Goal: Information Seeking & Learning: Learn about a topic

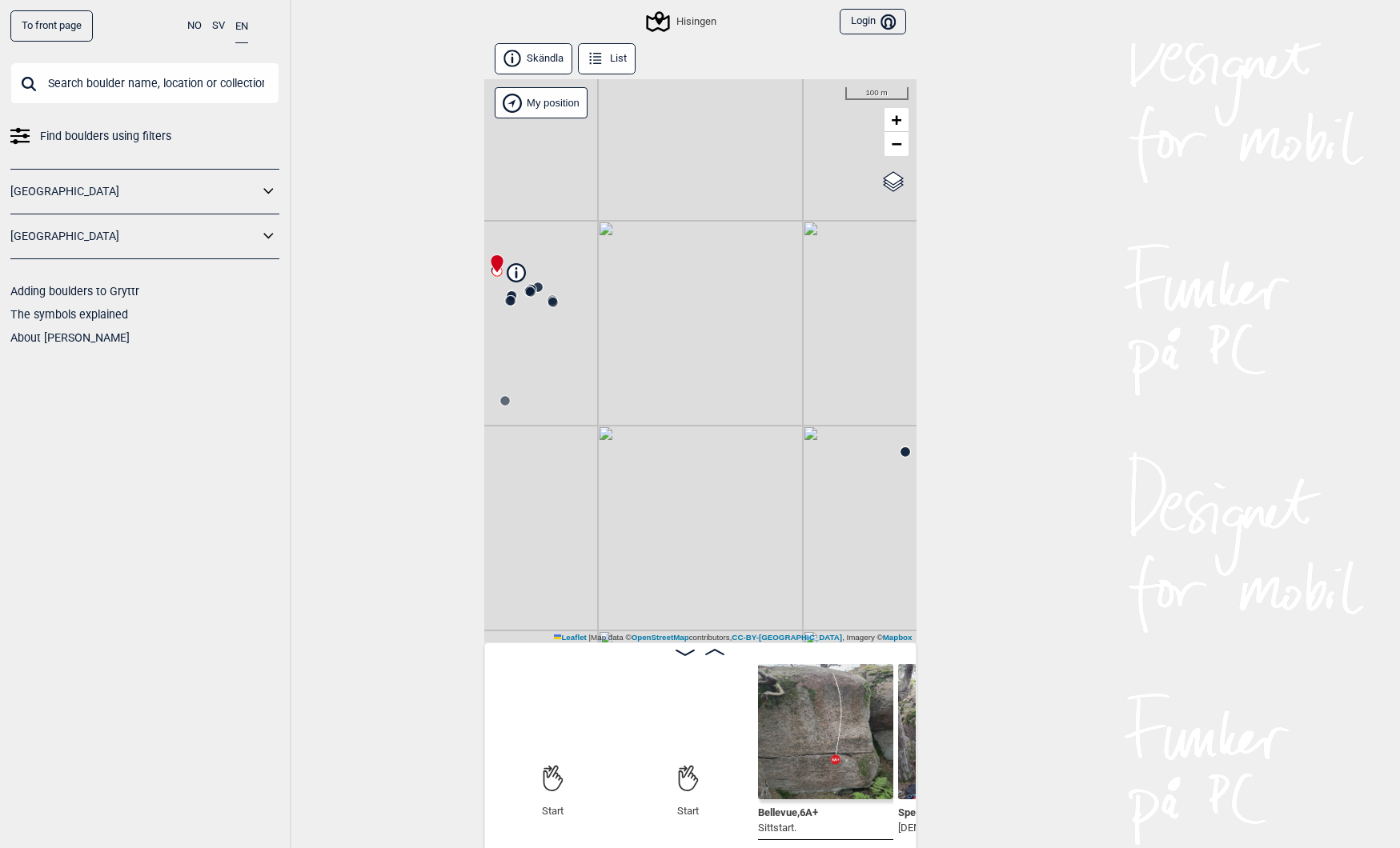
scroll to position [0, 126]
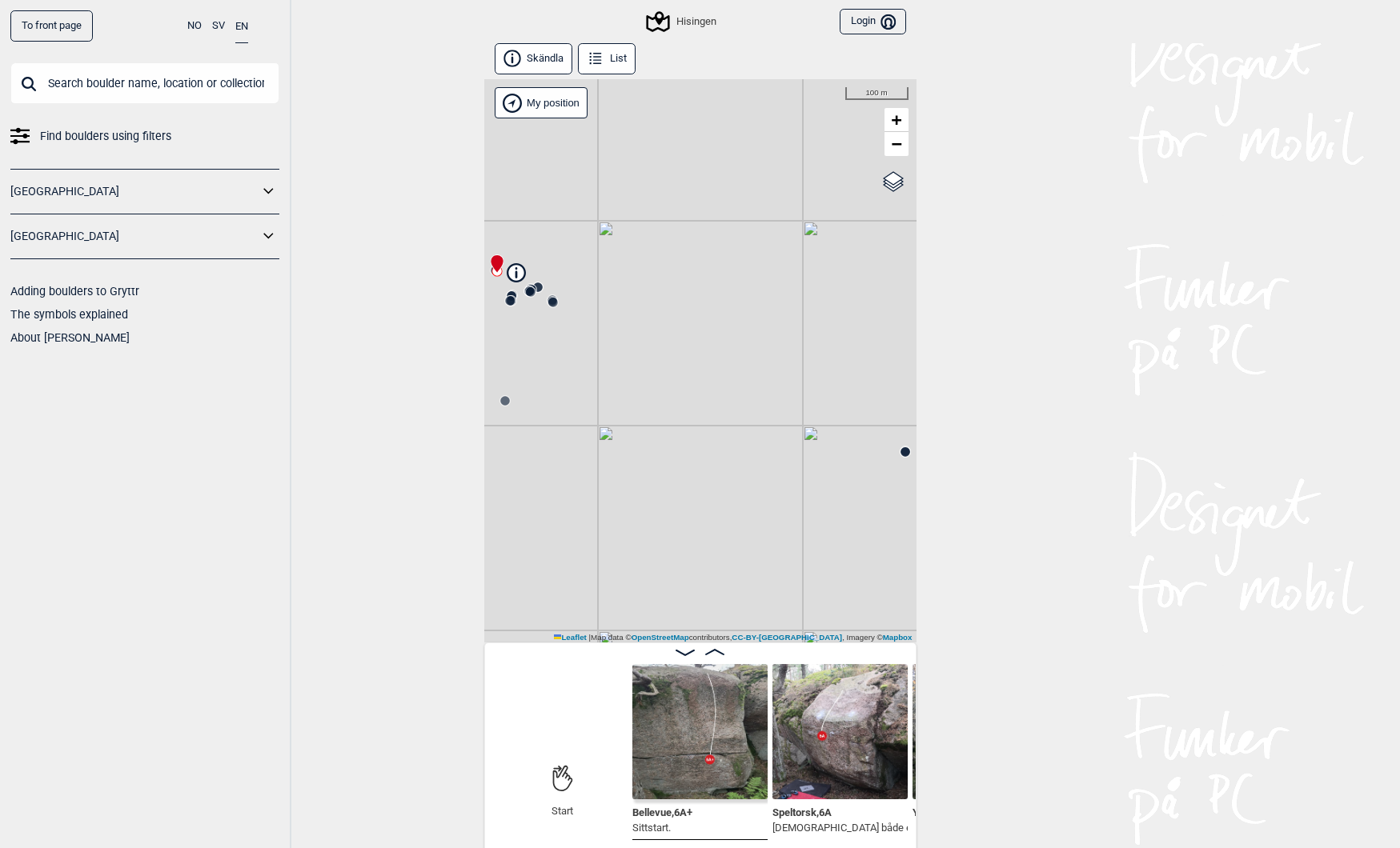
click at [154, 74] on input "text" at bounding box center [145, 83] width 269 height 42
paste input "Kakan"
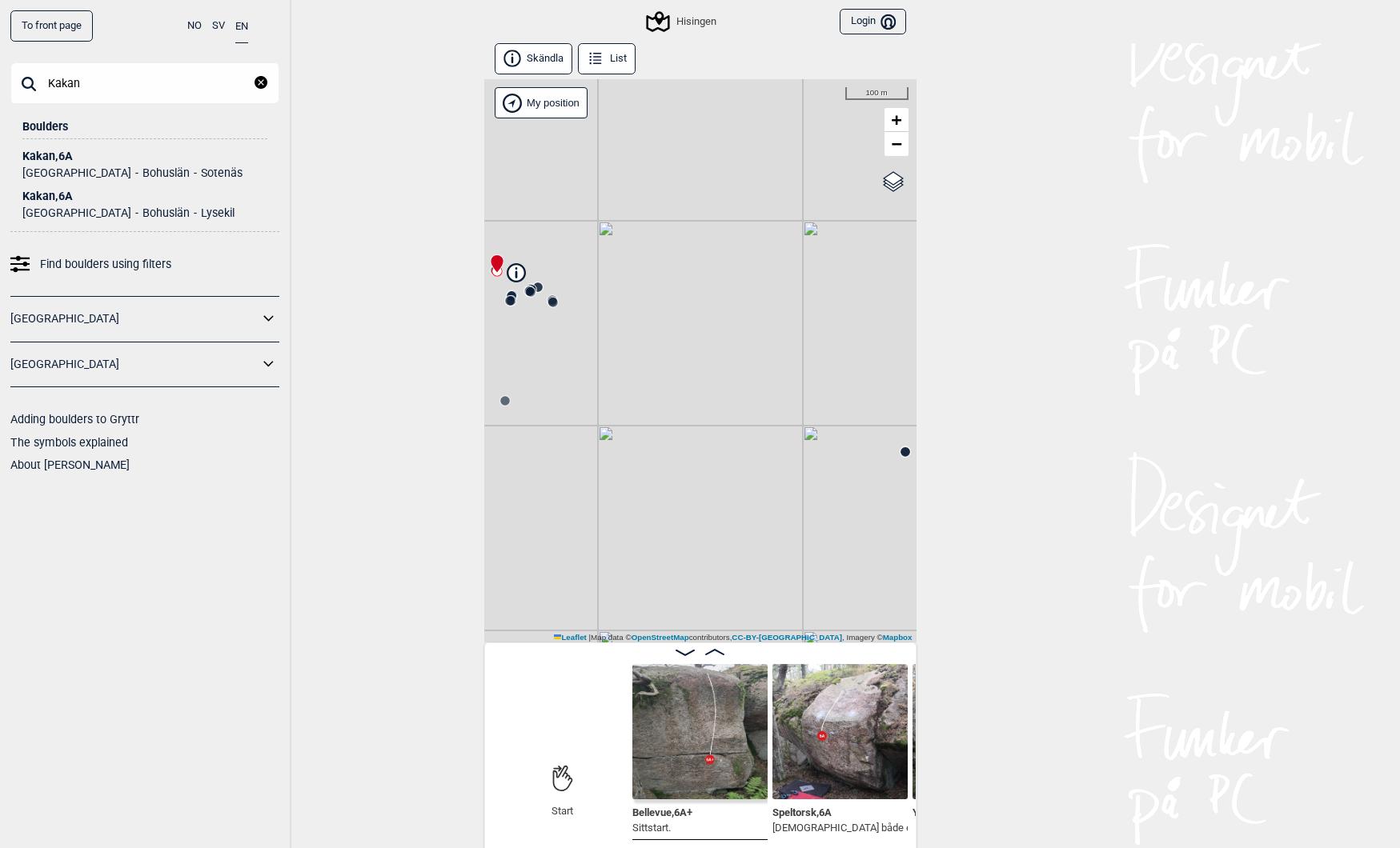
type input "Kakan"
click at [35, 197] on div "Kakan , 6A" at bounding box center [145, 196] width 245 height 12
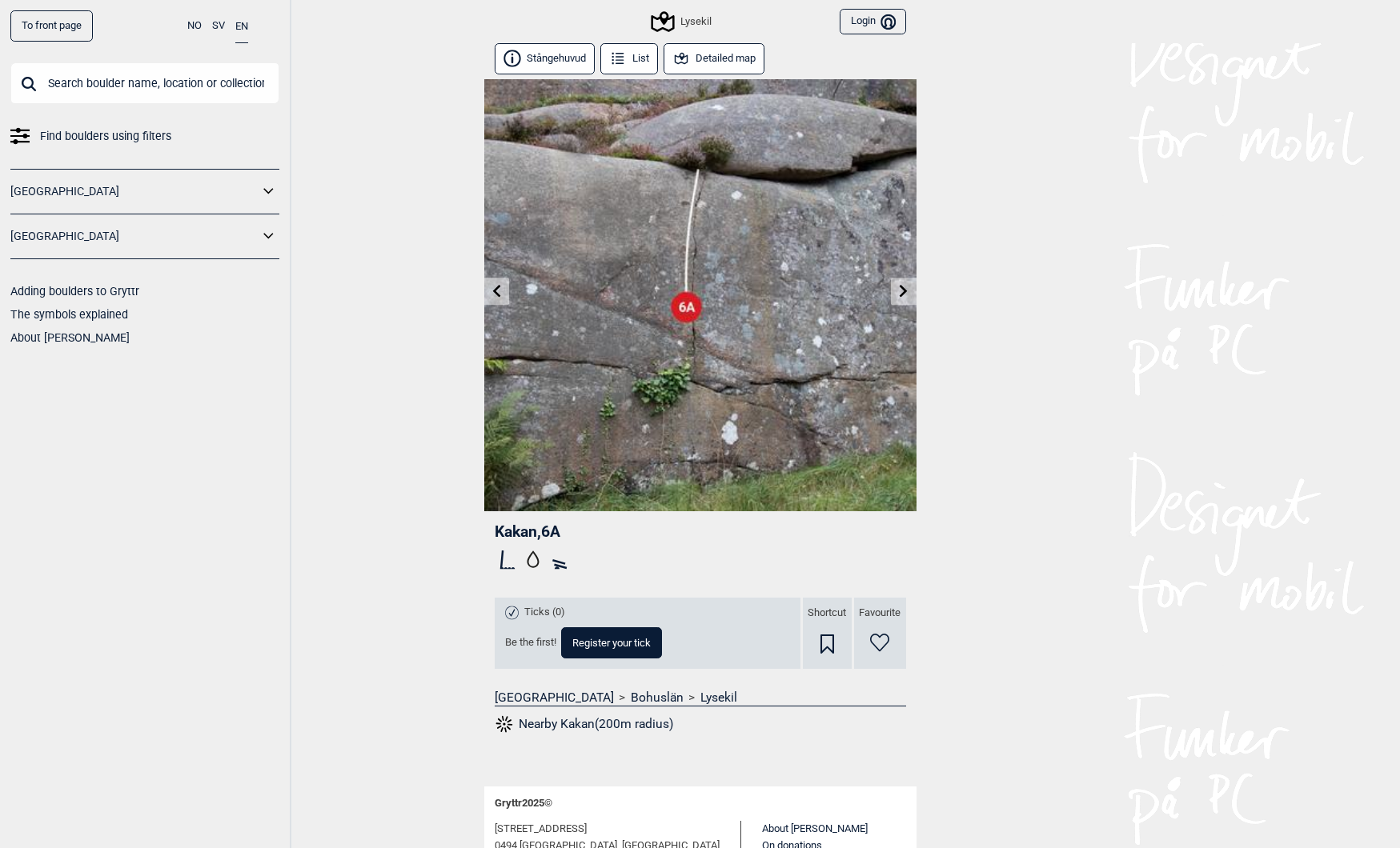
click at [903, 291] on icon at bounding box center [903, 290] width 13 height 13
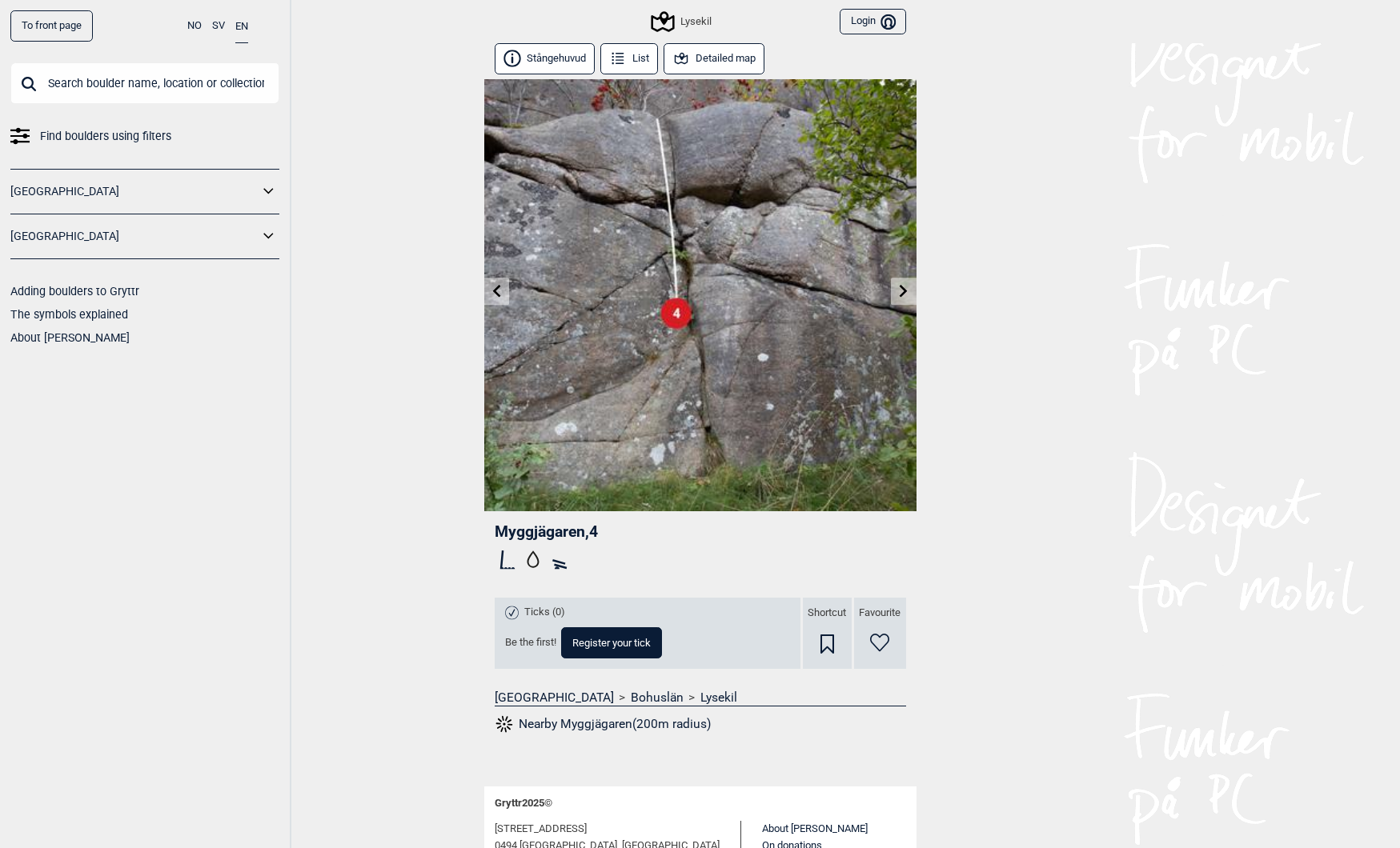
click at [492, 291] on icon at bounding box center [496, 290] width 13 height 13
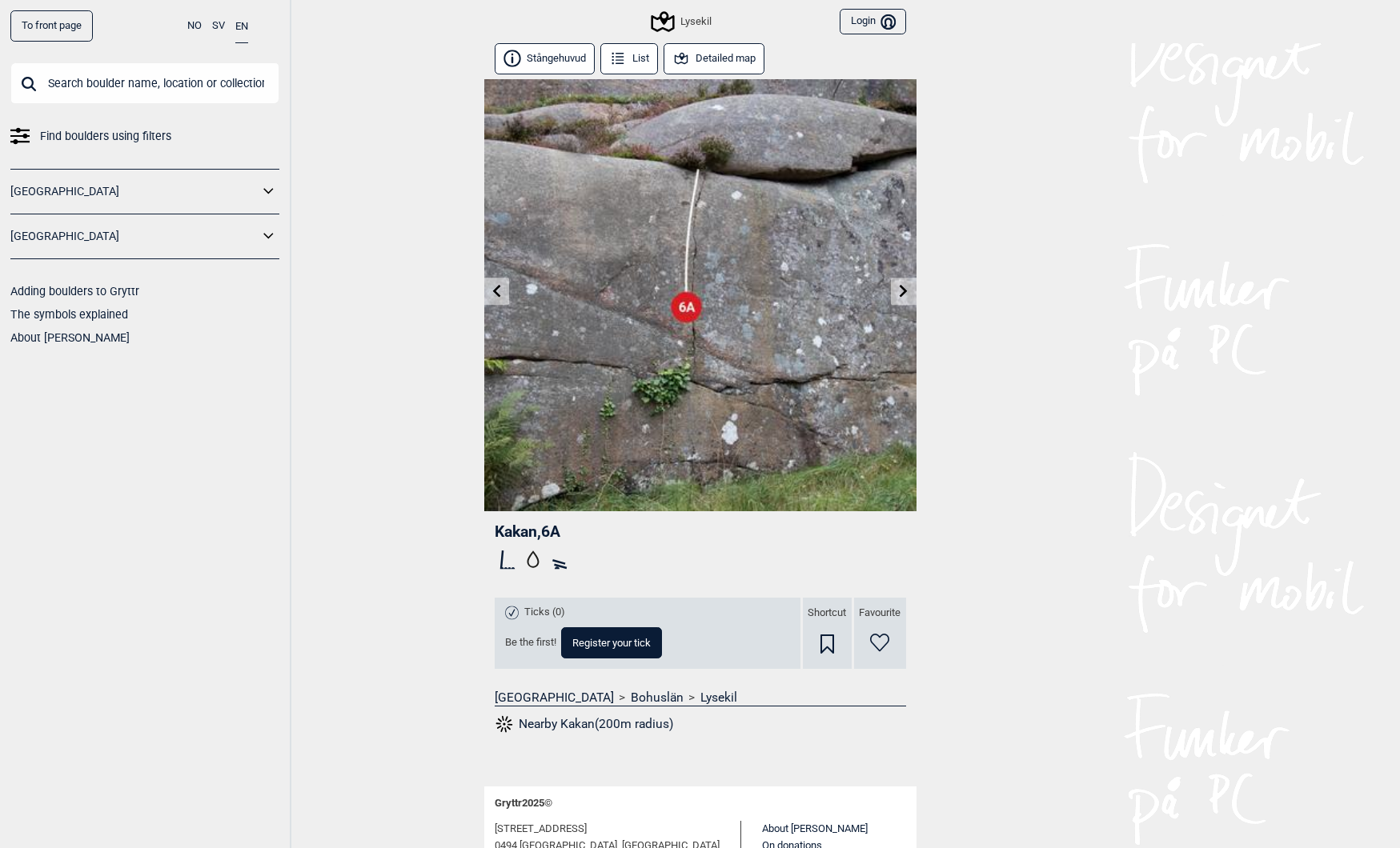
click at [492, 297] on link at bounding box center [496, 292] width 25 height 27
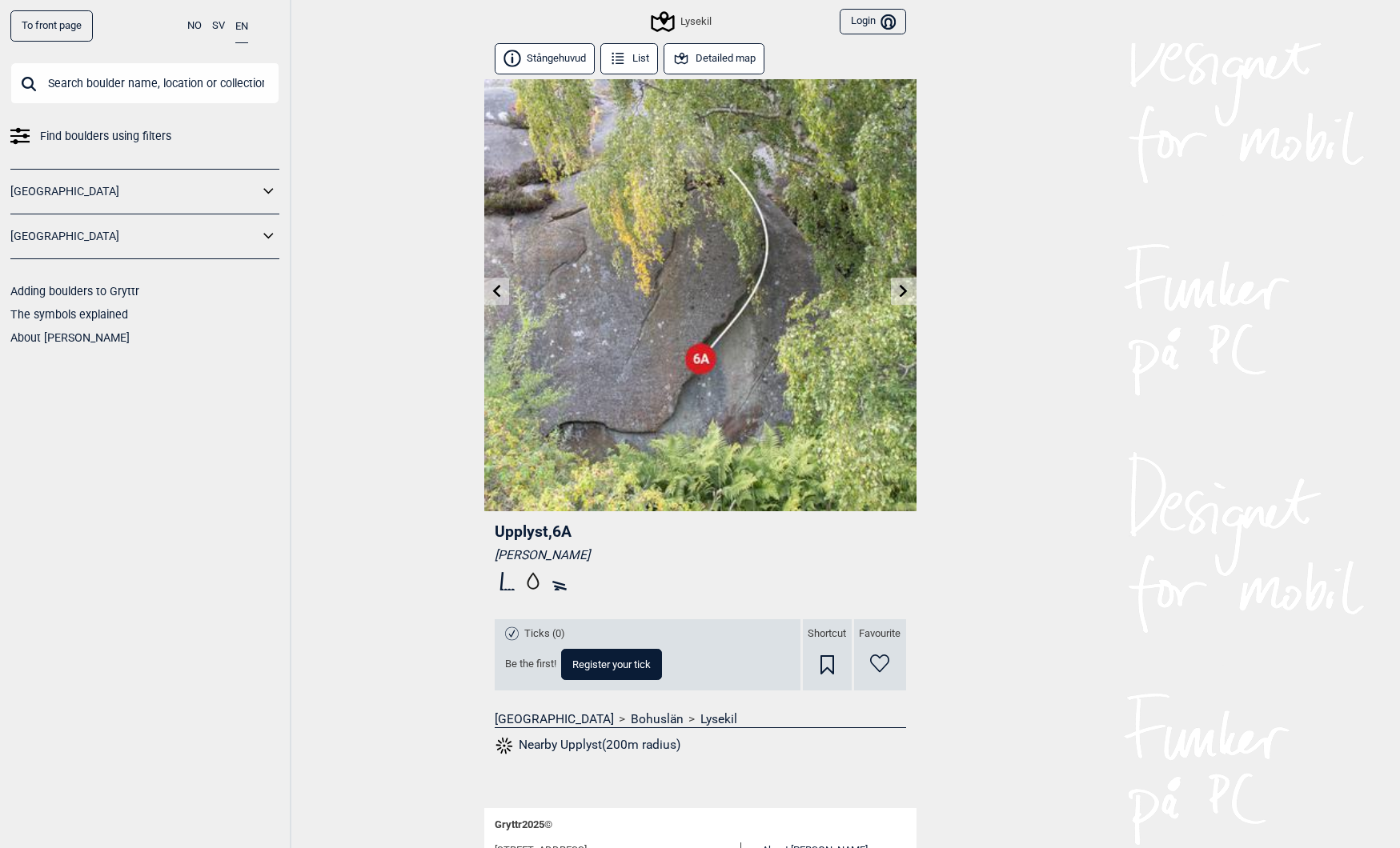
click at [896, 291] on link at bounding box center [903, 292] width 25 height 27
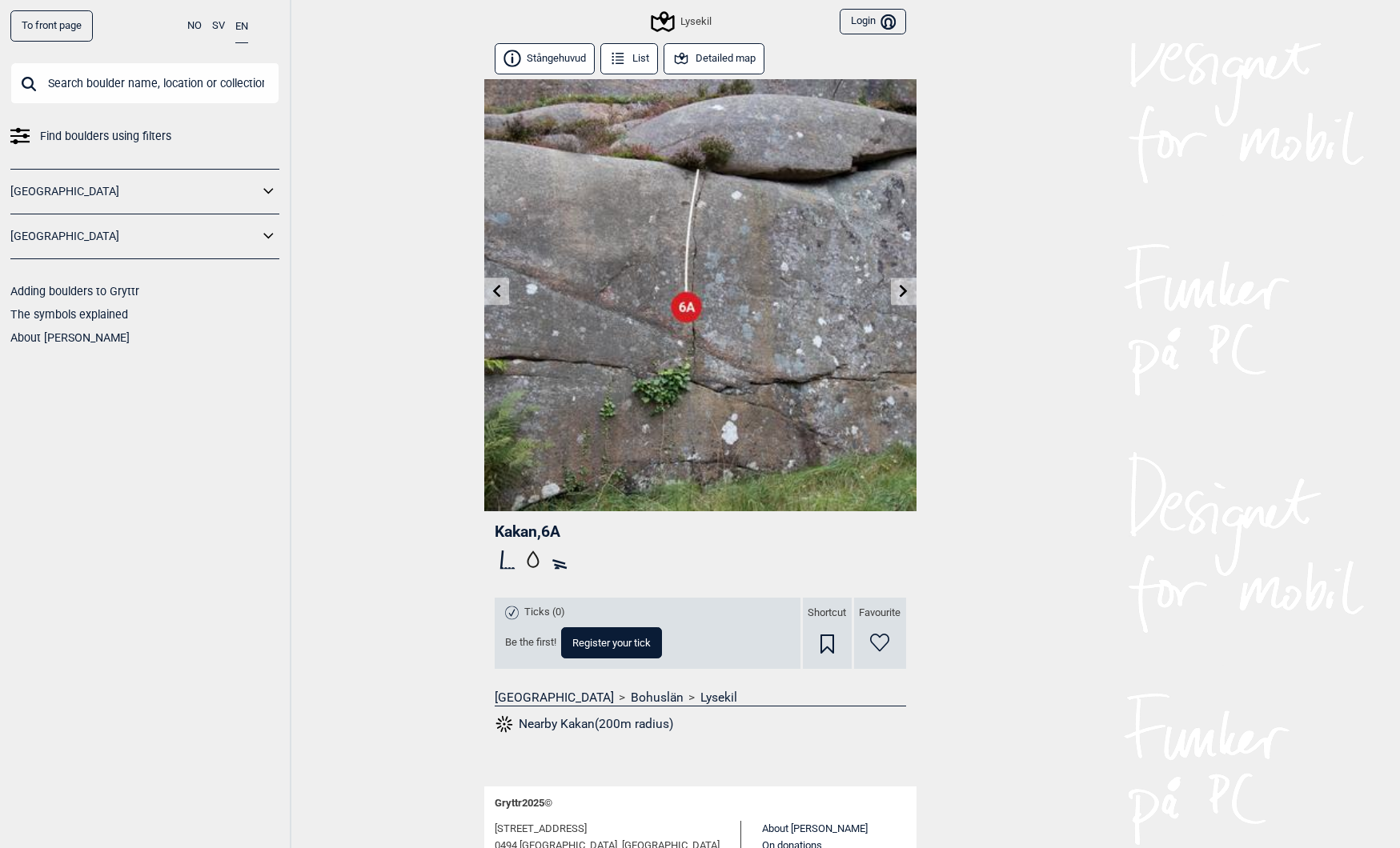
click at [896, 291] on link at bounding box center [903, 292] width 25 height 27
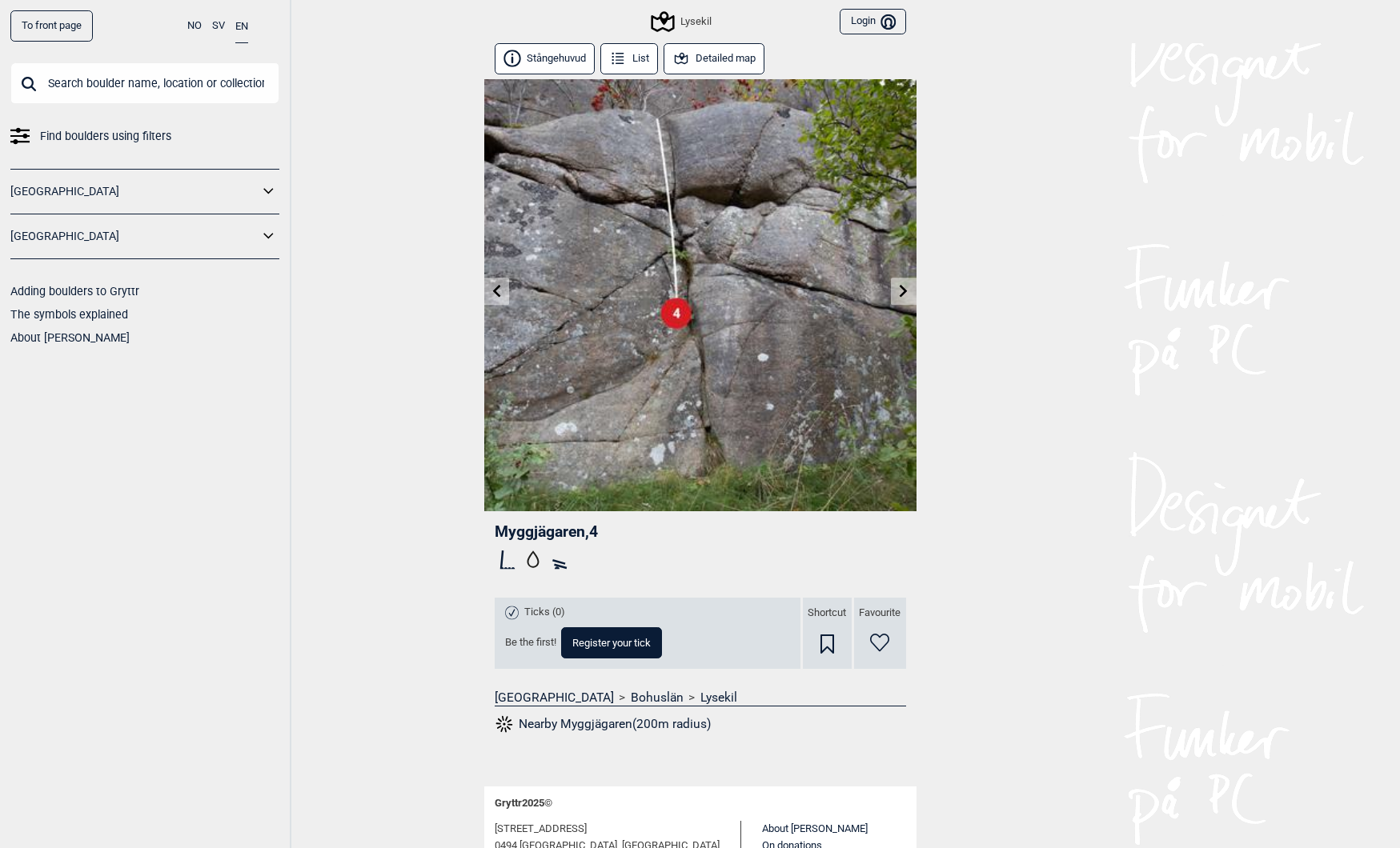
click at [896, 291] on link at bounding box center [903, 292] width 25 height 27
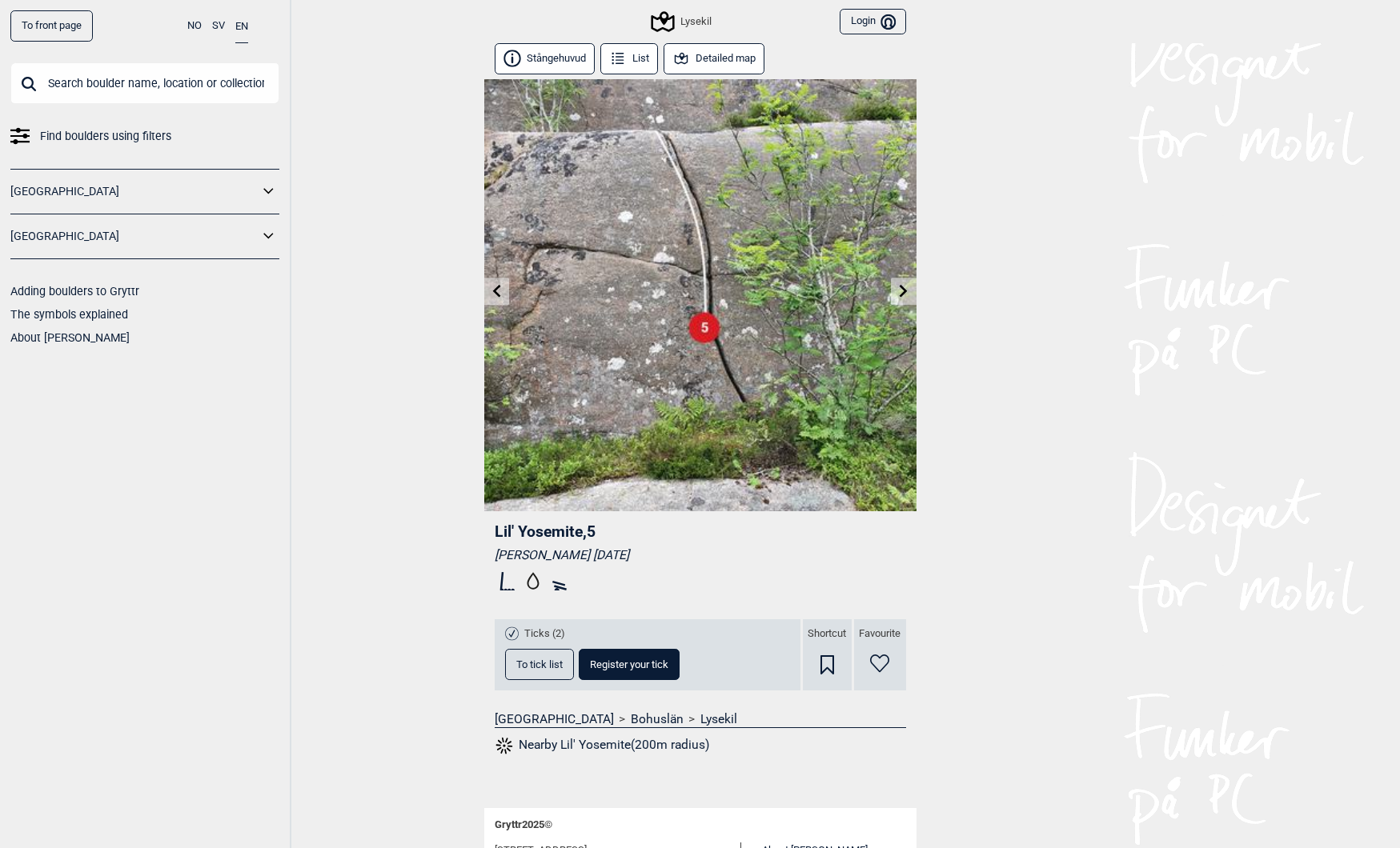
click at [896, 291] on link at bounding box center [903, 292] width 25 height 27
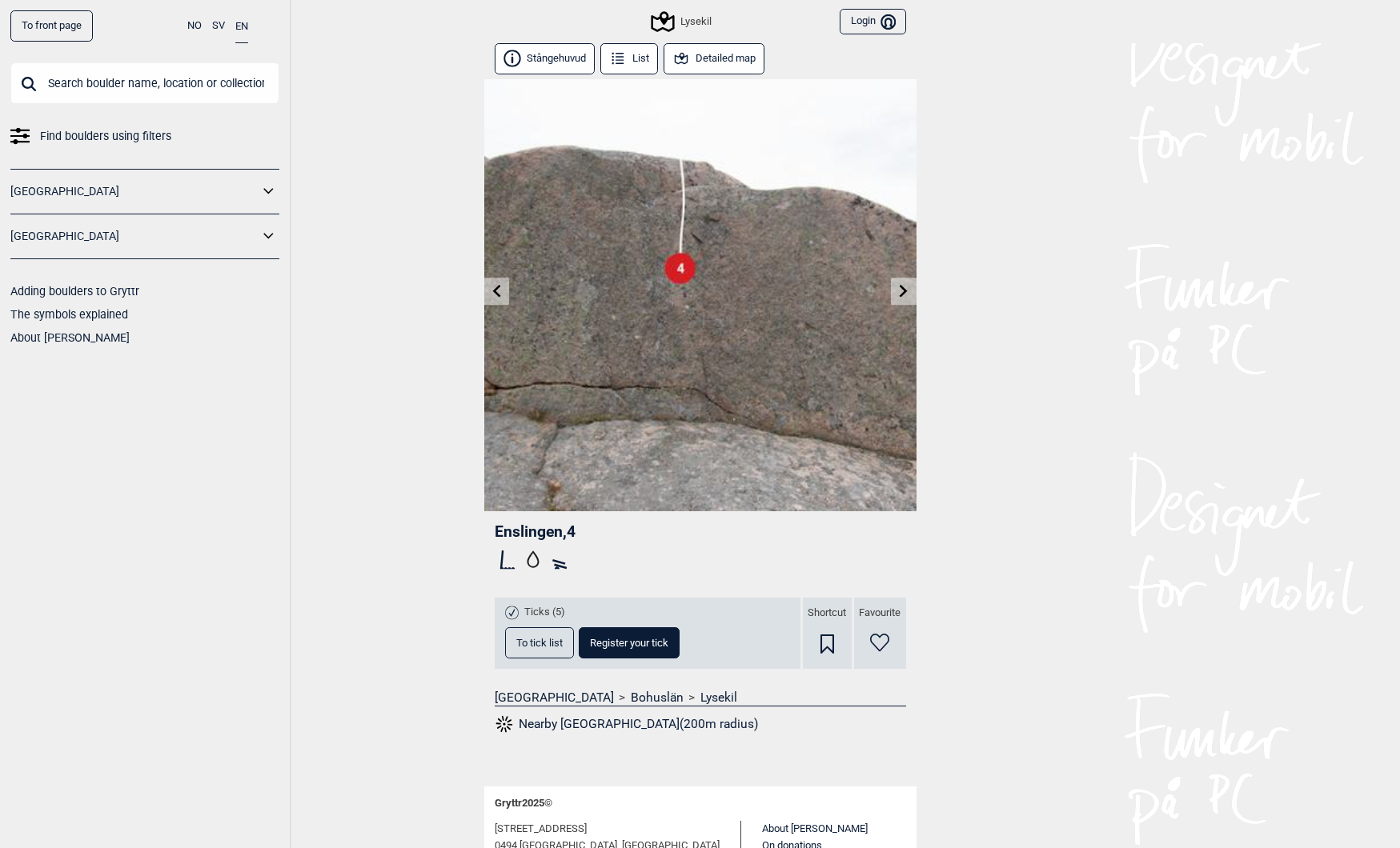
click at [896, 291] on link at bounding box center [903, 292] width 25 height 27
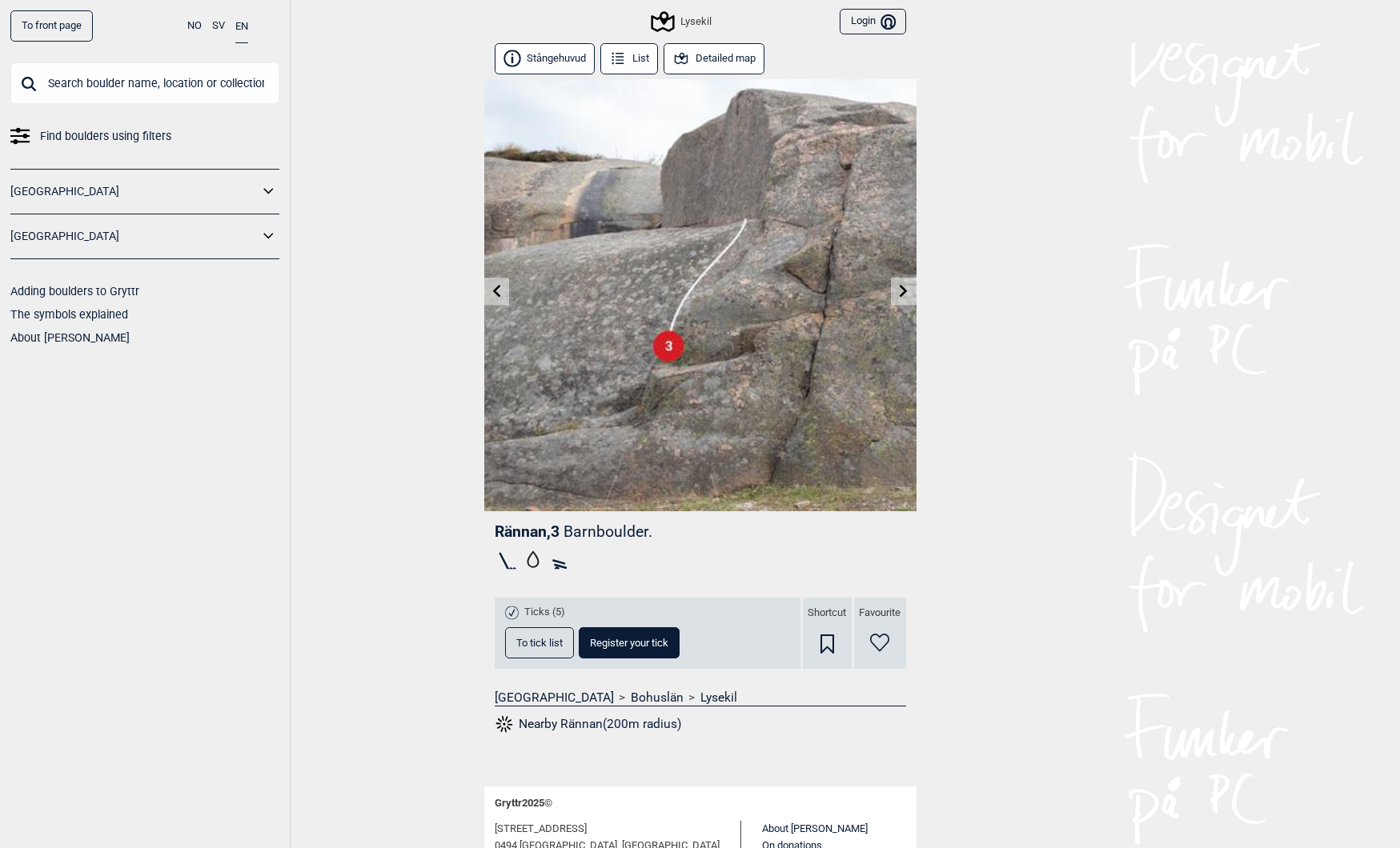
click at [495, 286] on icon at bounding box center [496, 290] width 13 height 13
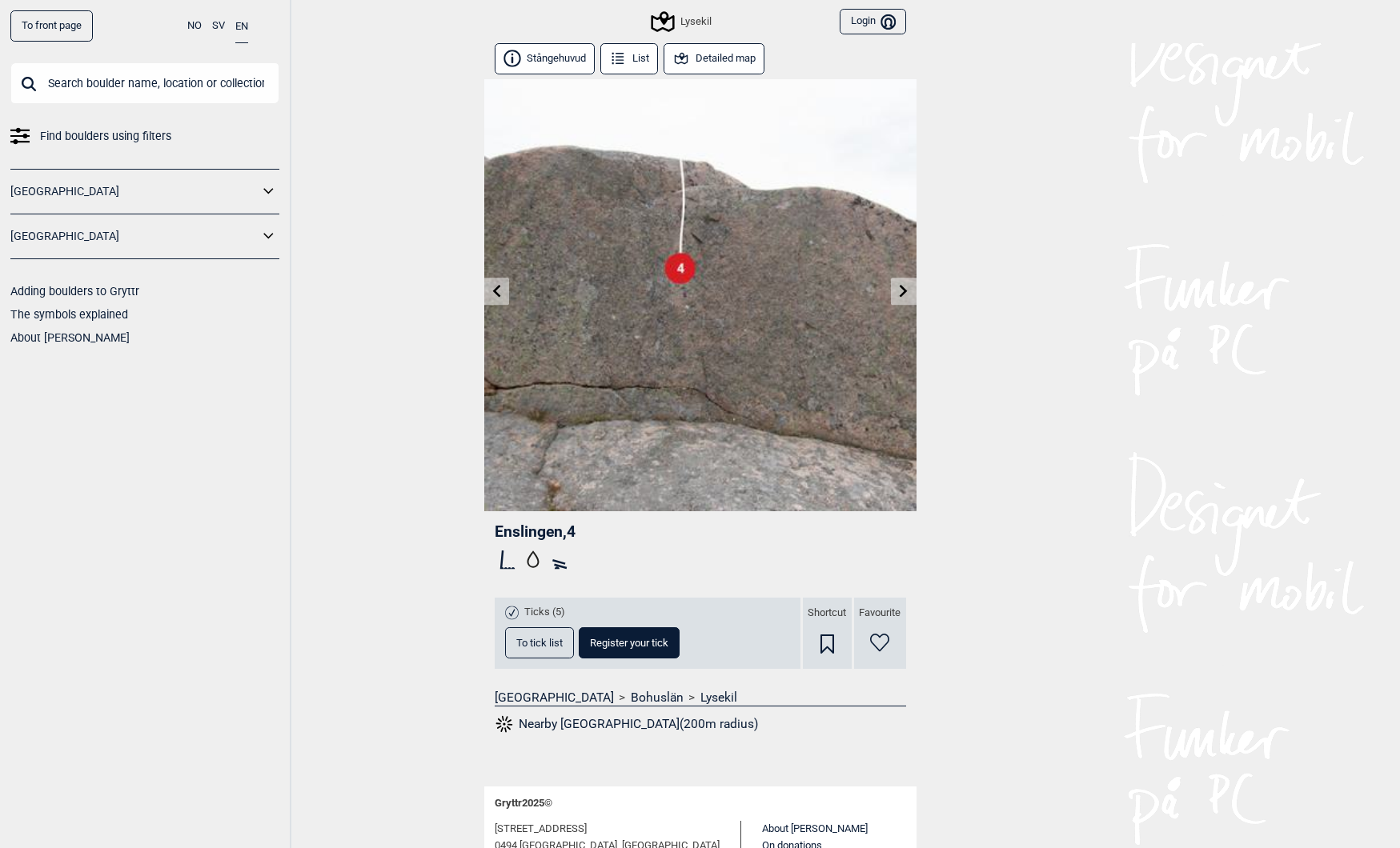
click at [495, 286] on icon at bounding box center [496, 290] width 13 height 13
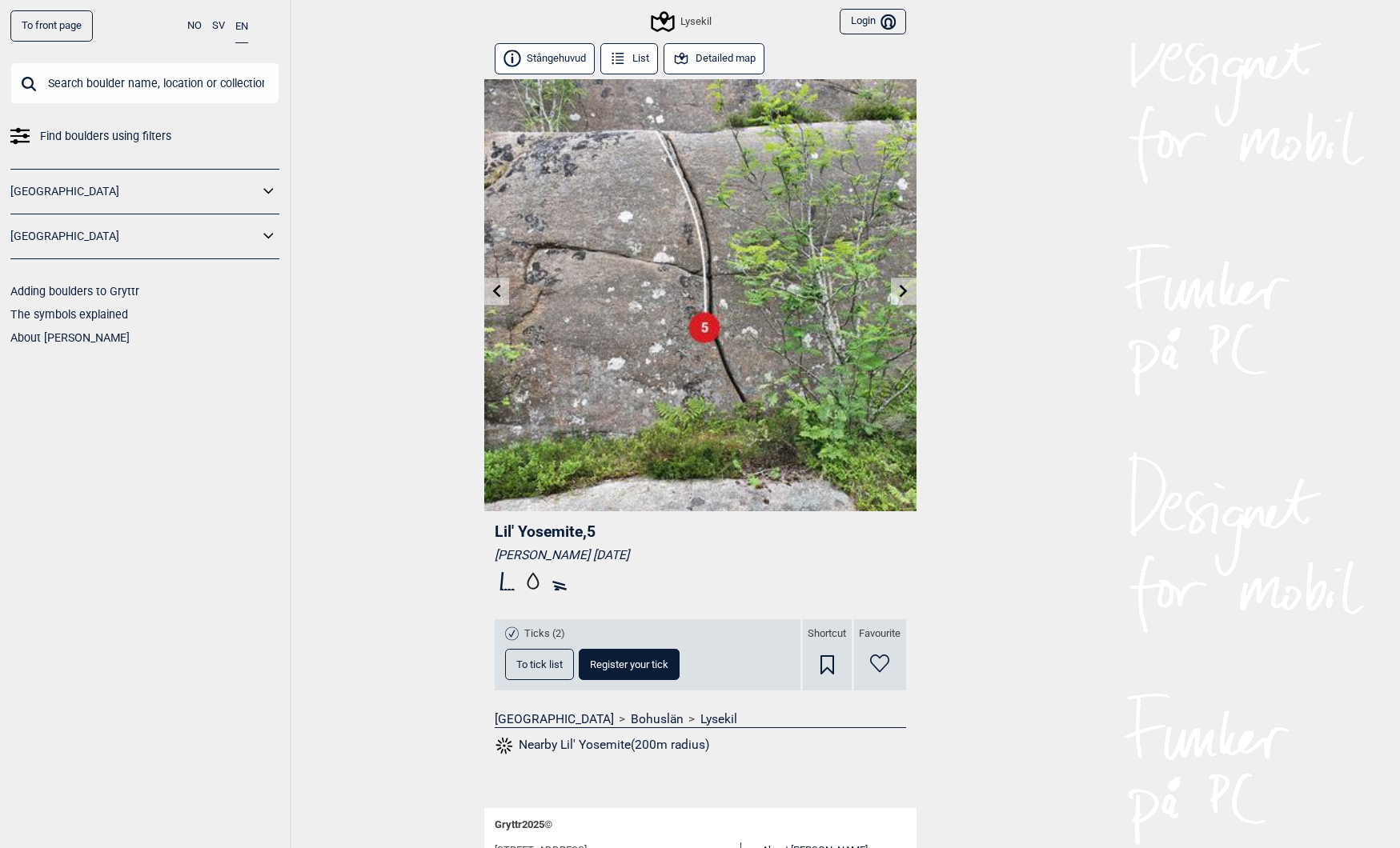
click at [495, 286] on icon at bounding box center [496, 290] width 13 height 13
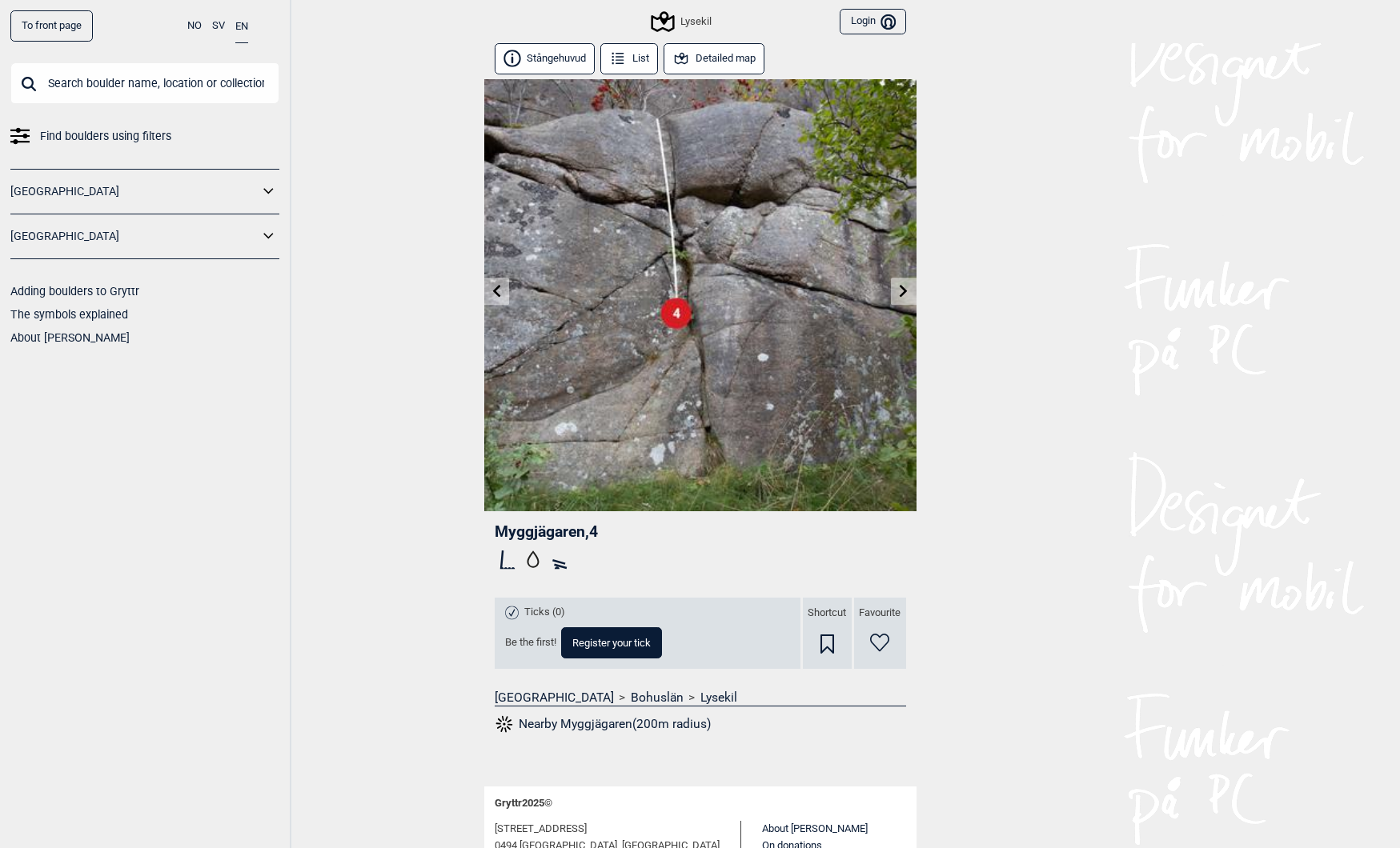
click at [495, 286] on icon at bounding box center [496, 290] width 13 height 13
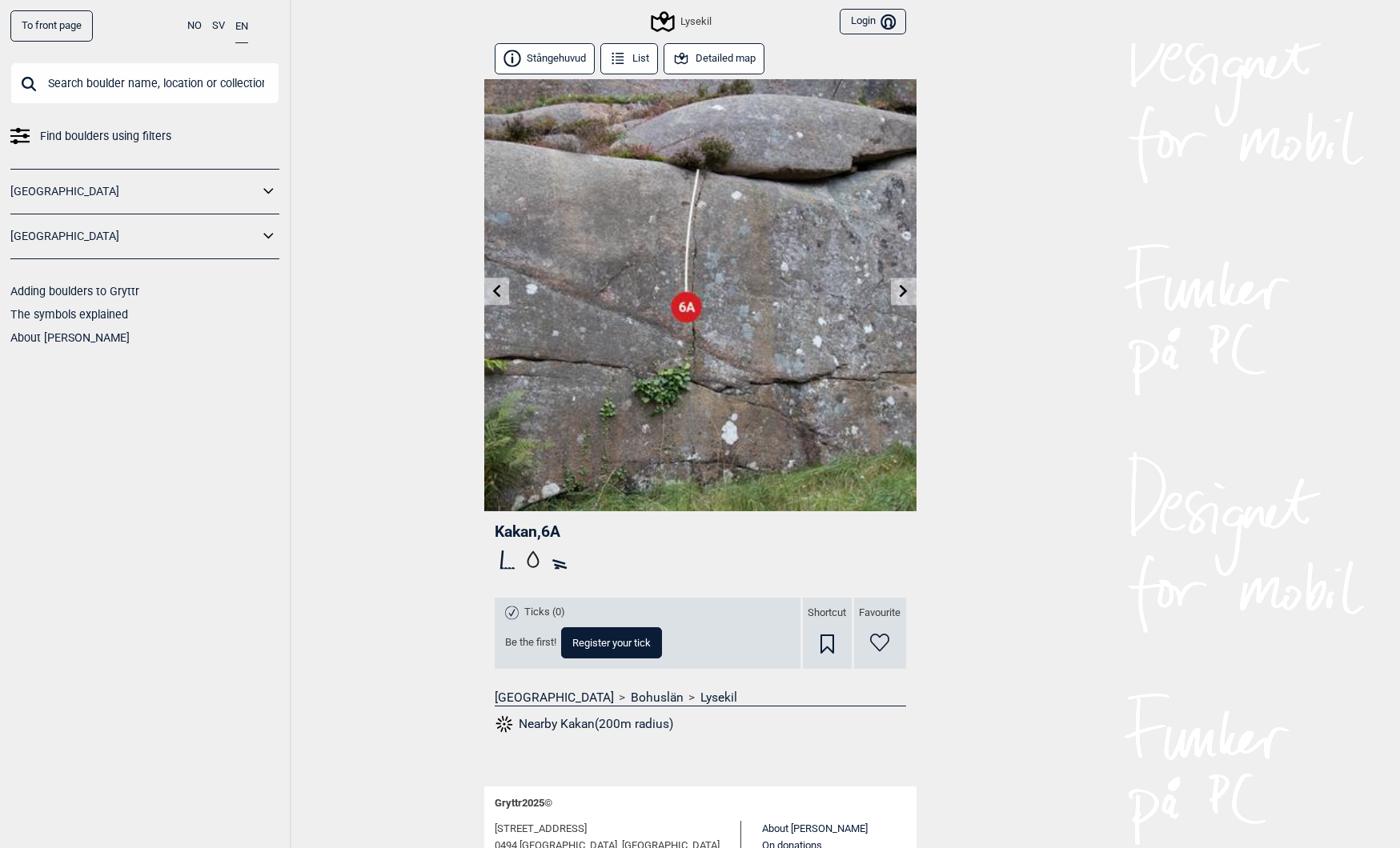
click at [495, 286] on icon at bounding box center [496, 290] width 13 height 13
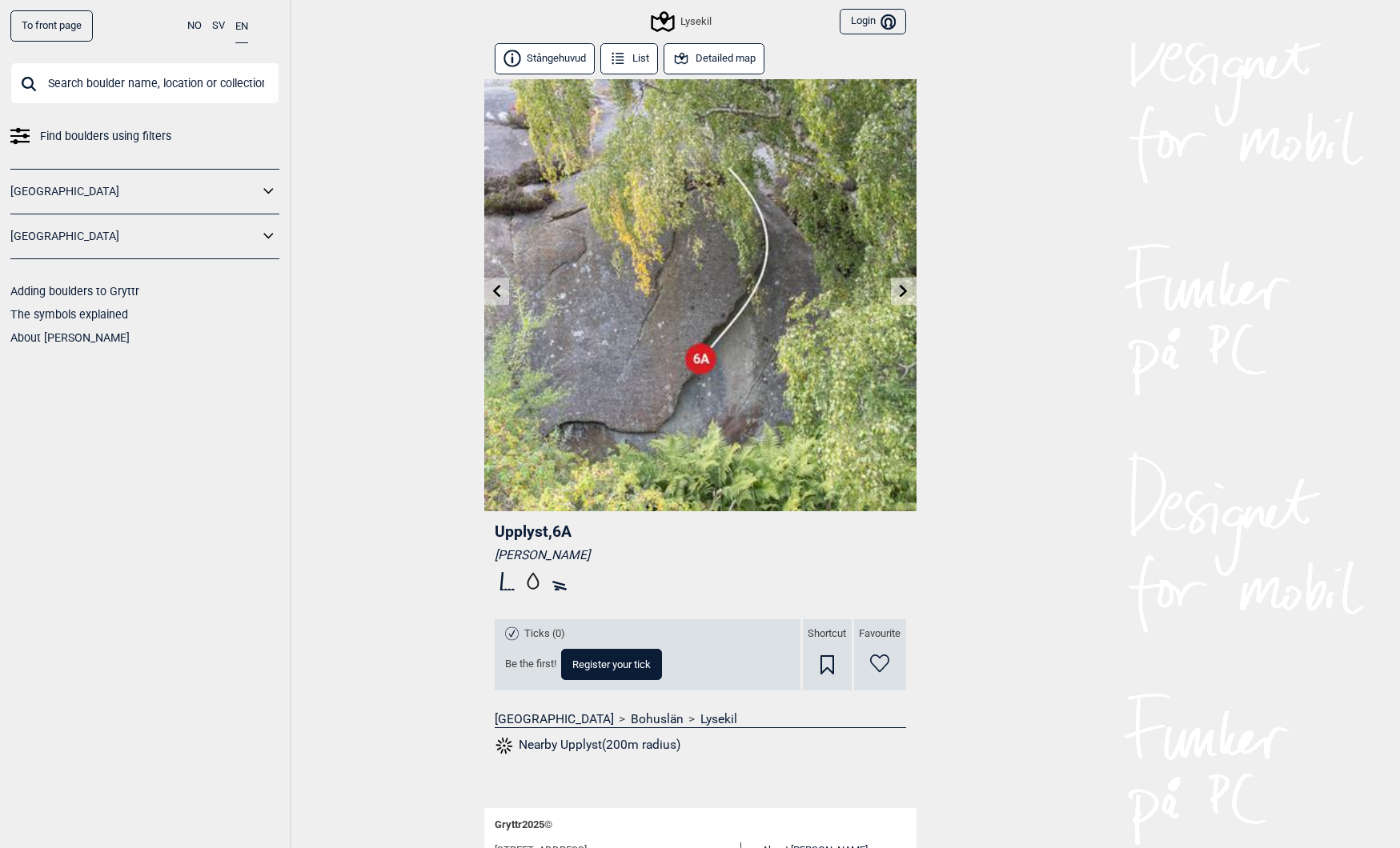
click at [495, 286] on icon at bounding box center [496, 290] width 13 height 13
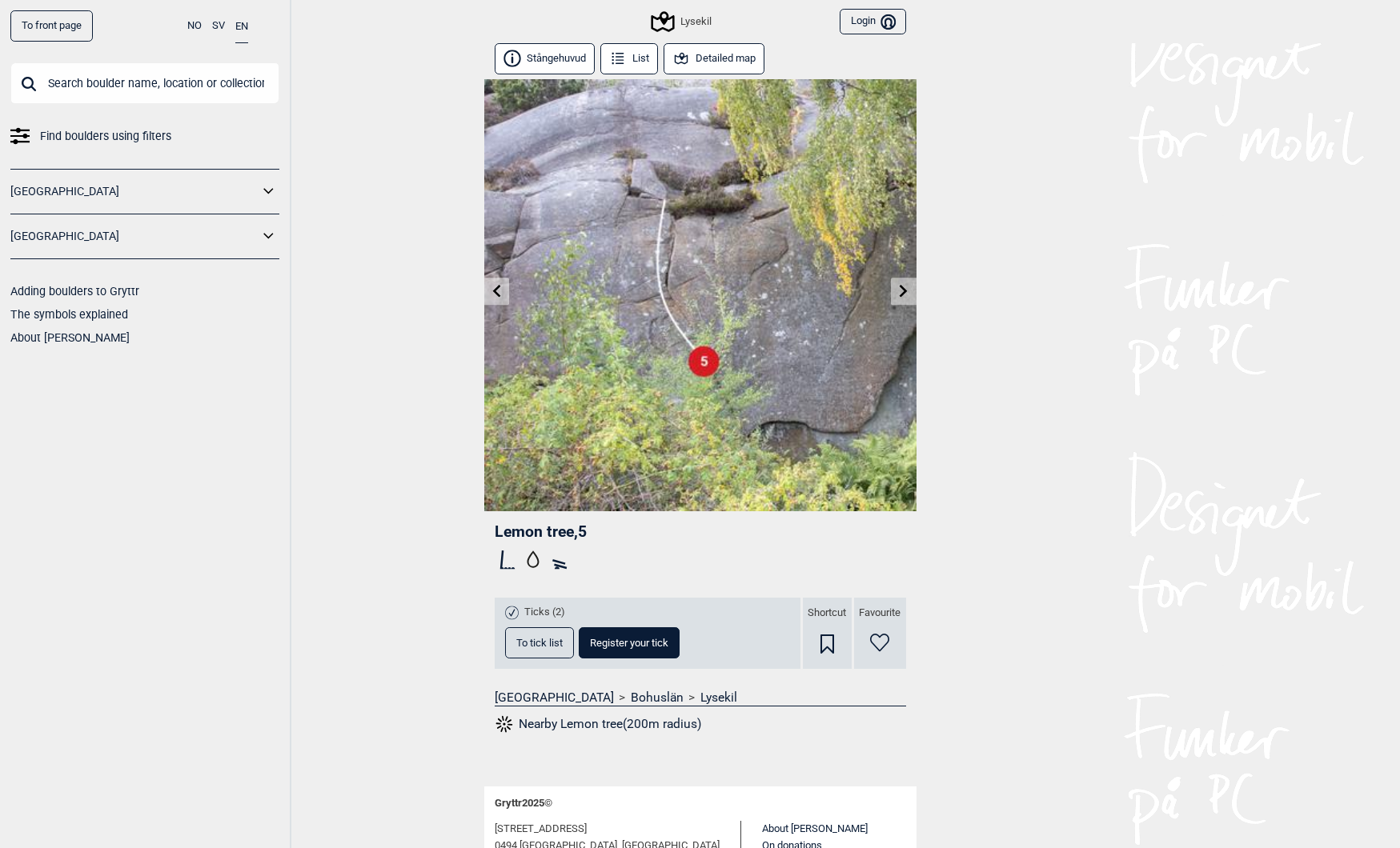
click at [495, 286] on icon at bounding box center [496, 290] width 13 height 13
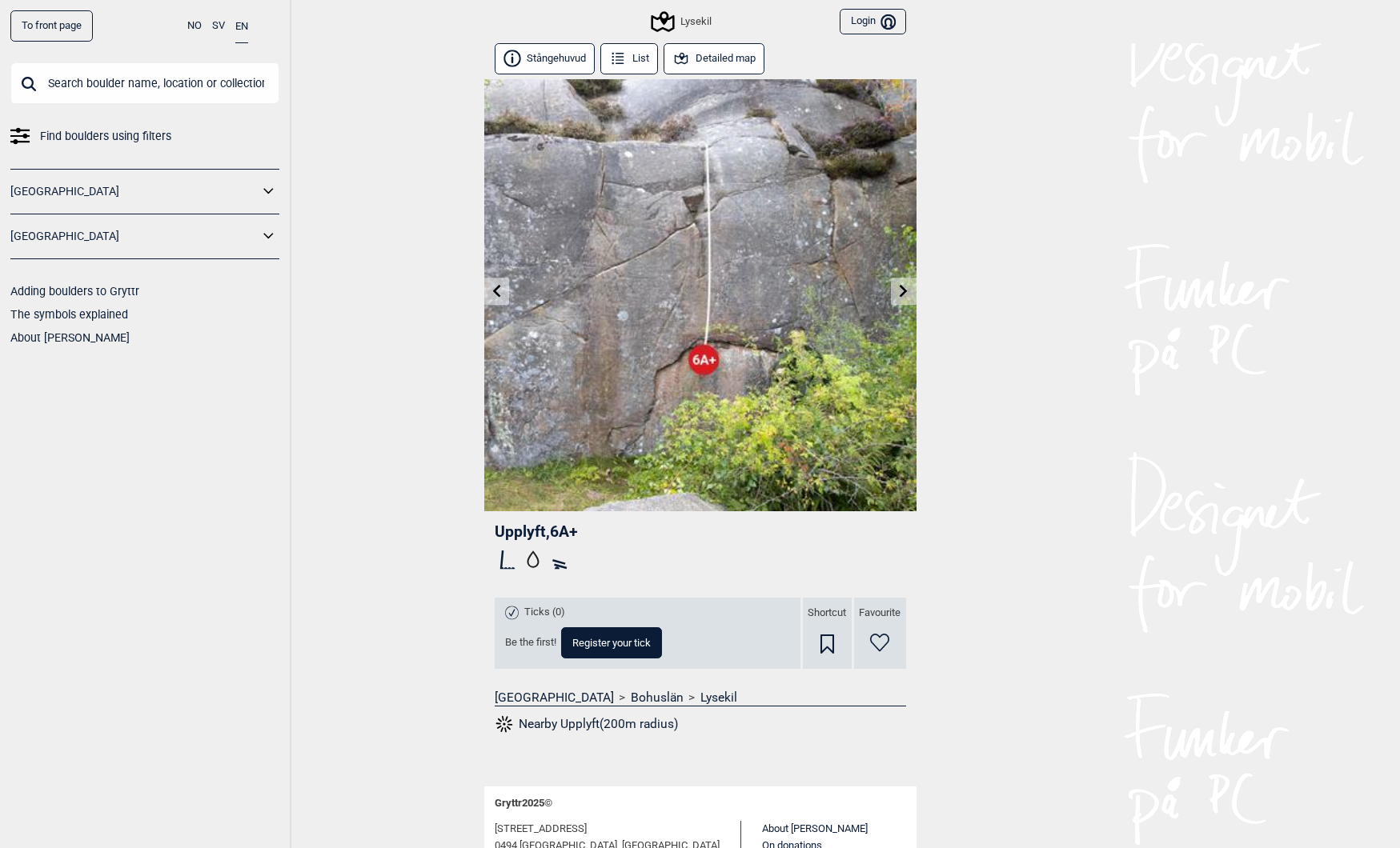
click at [495, 286] on icon at bounding box center [496, 290] width 13 height 13
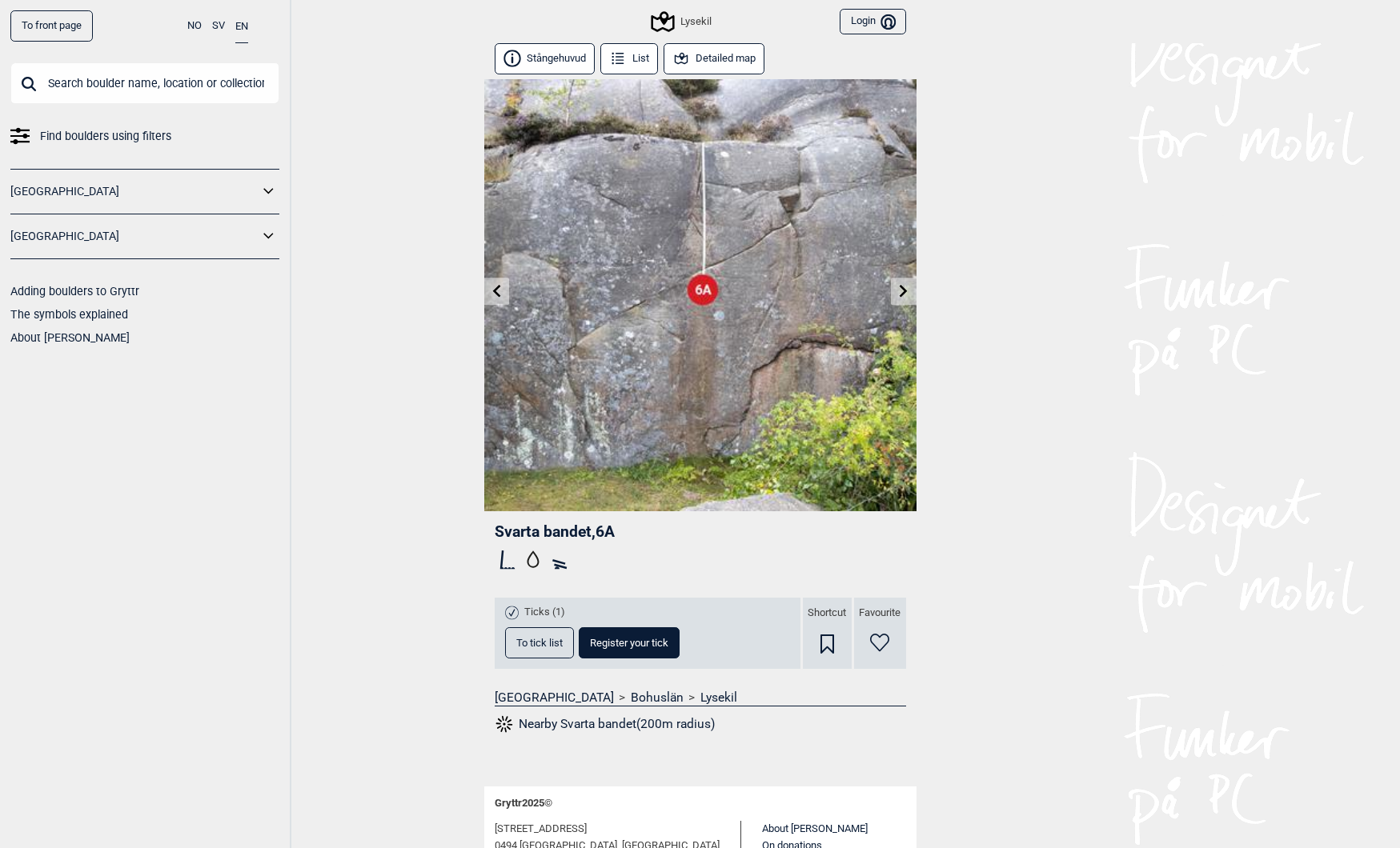
click at [495, 286] on icon at bounding box center [496, 290] width 13 height 13
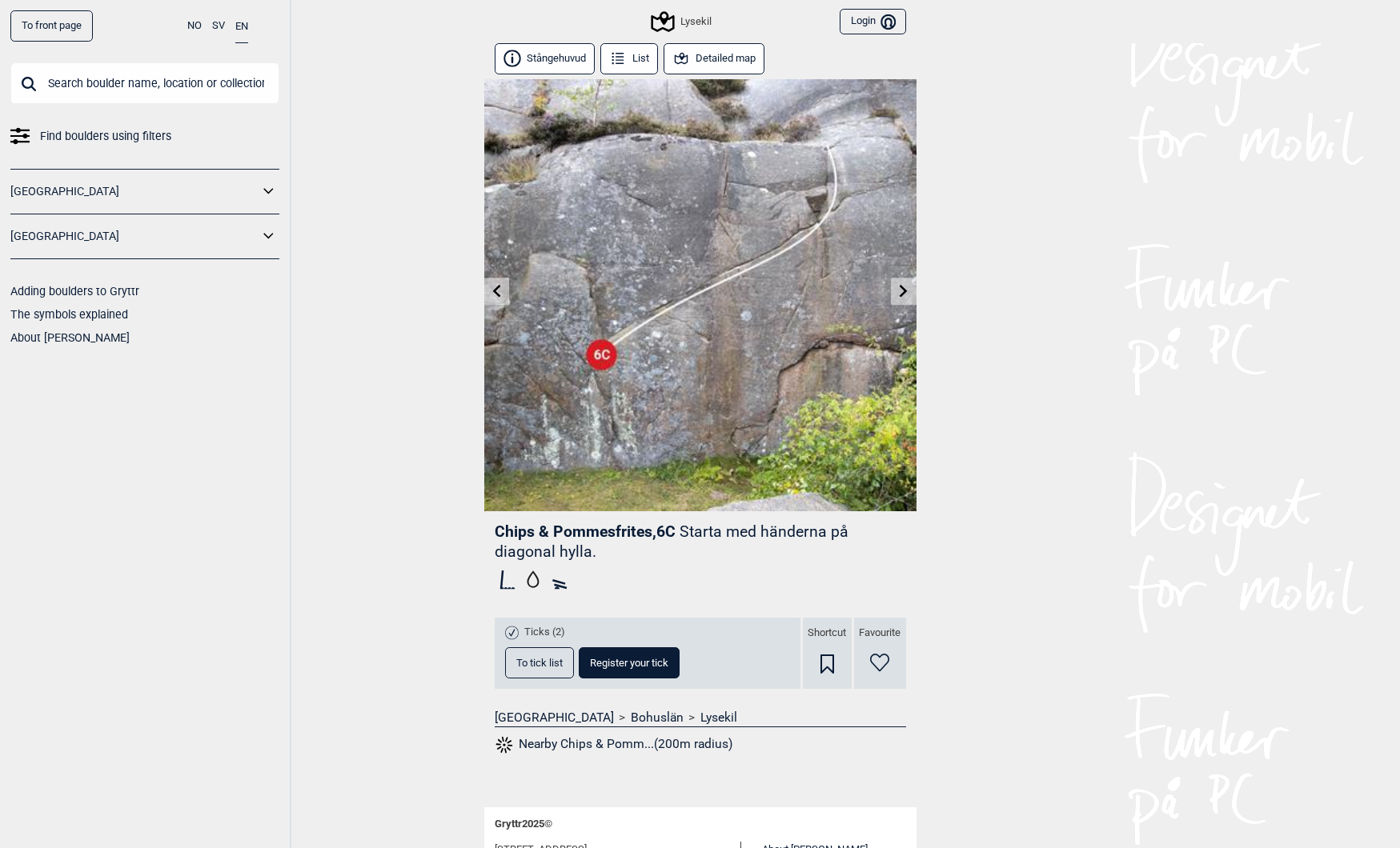
click at [494, 294] on icon at bounding box center [496, 290] width 13 height 13
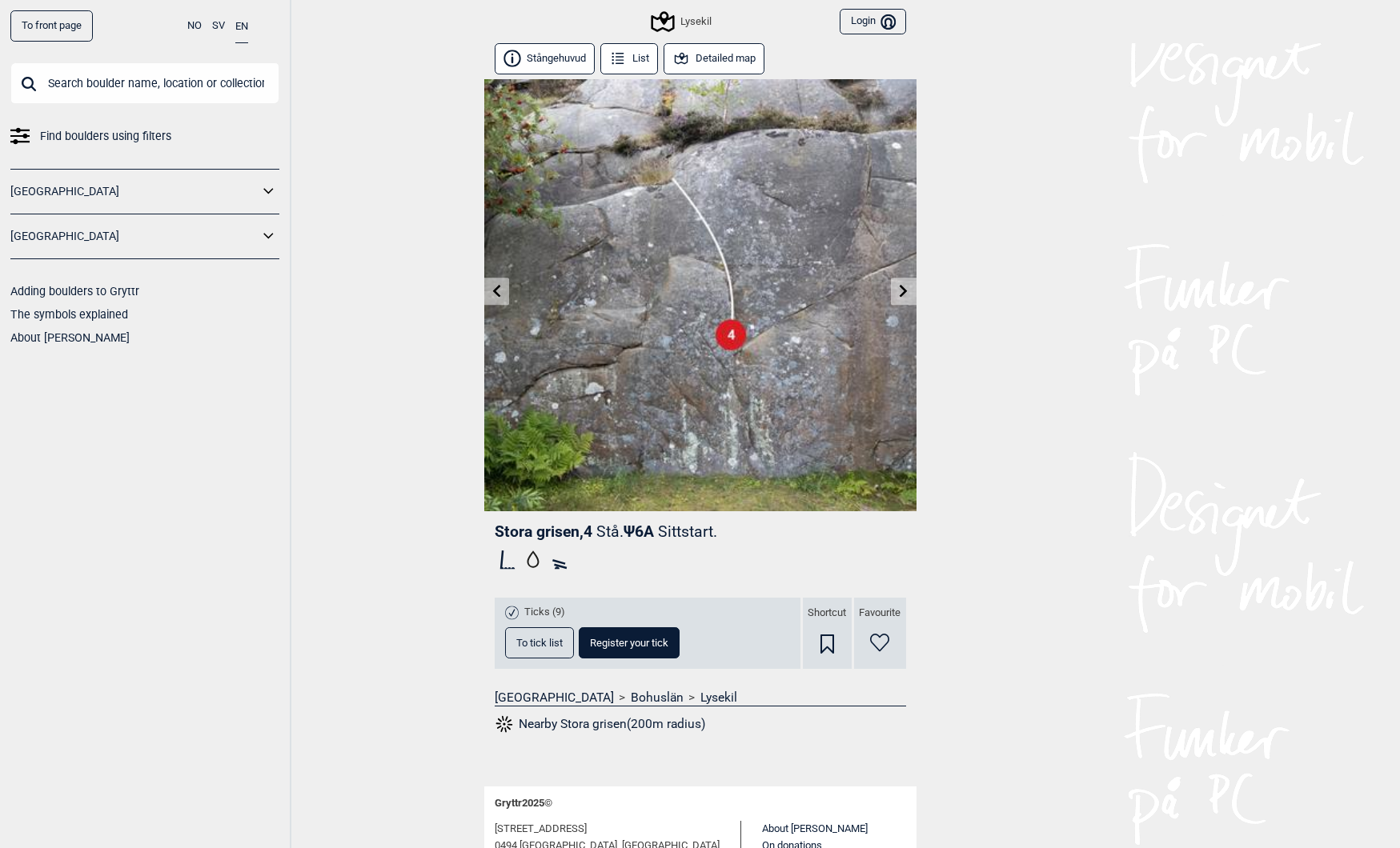
click at [494, 293] on icon at bounding box center [496, 290] width 13 height 13
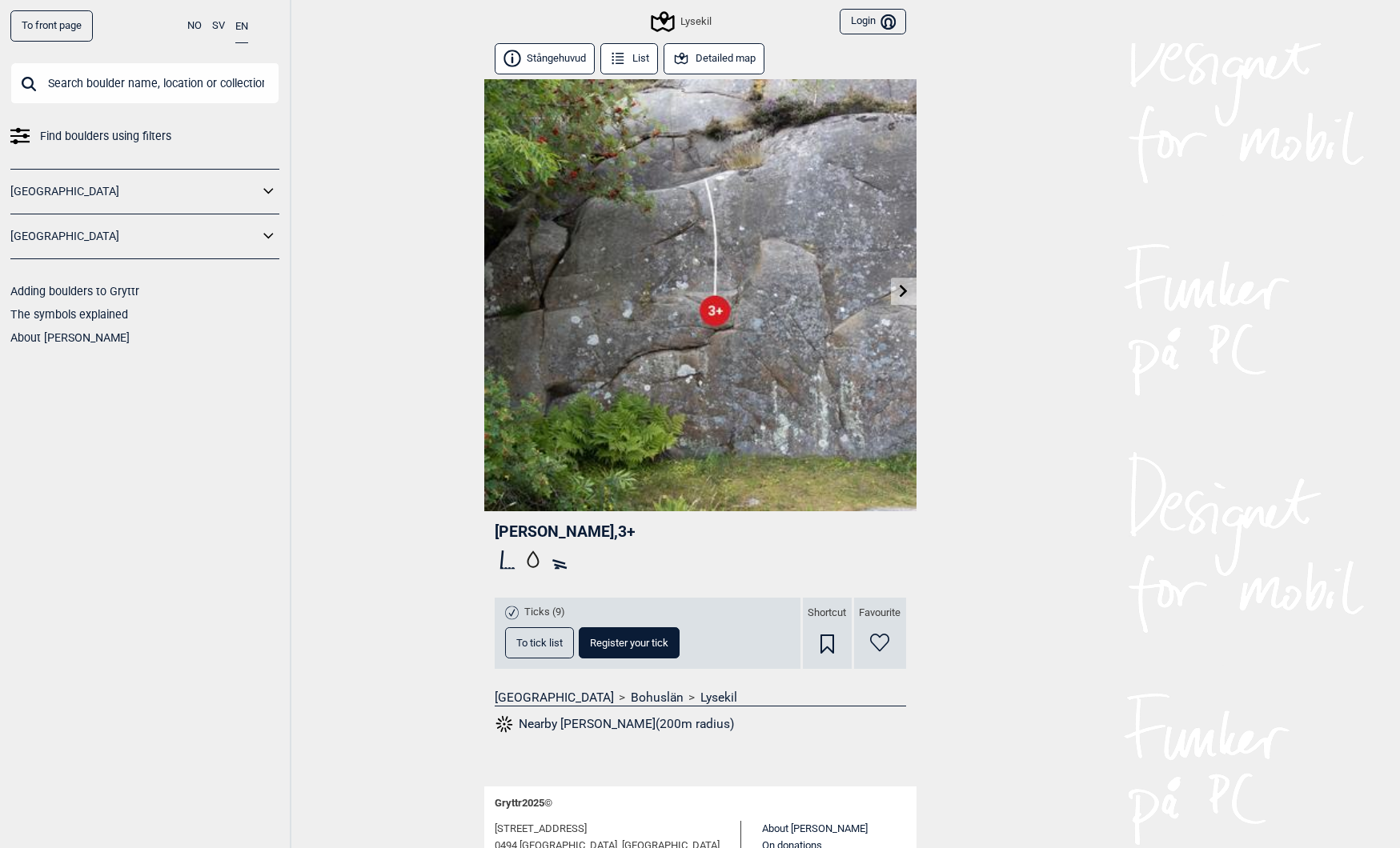
click at [720, 64] on button "Detailed map" at bounding box center [713, 59] width 101 height 31
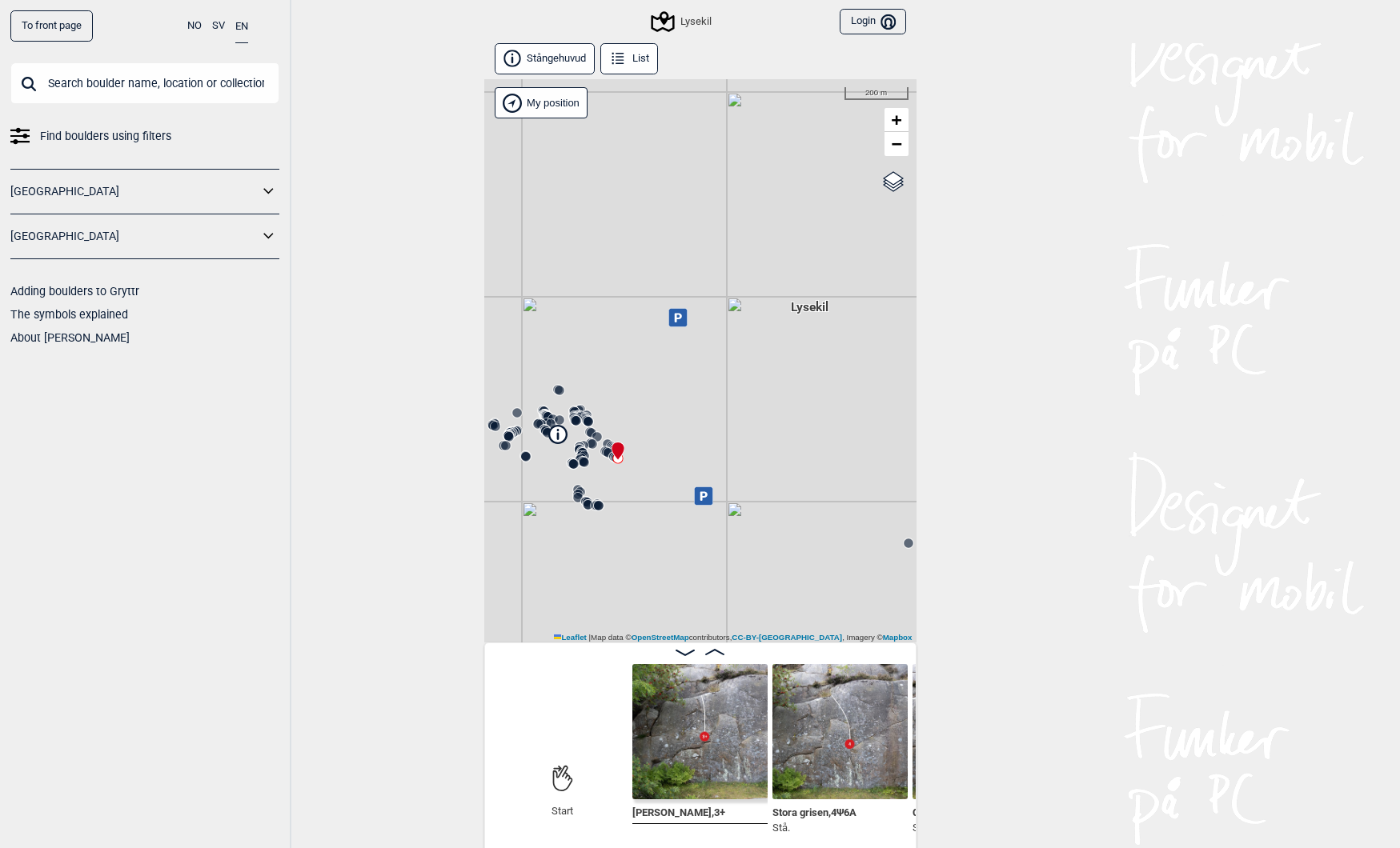
scroll to position [1, 0]
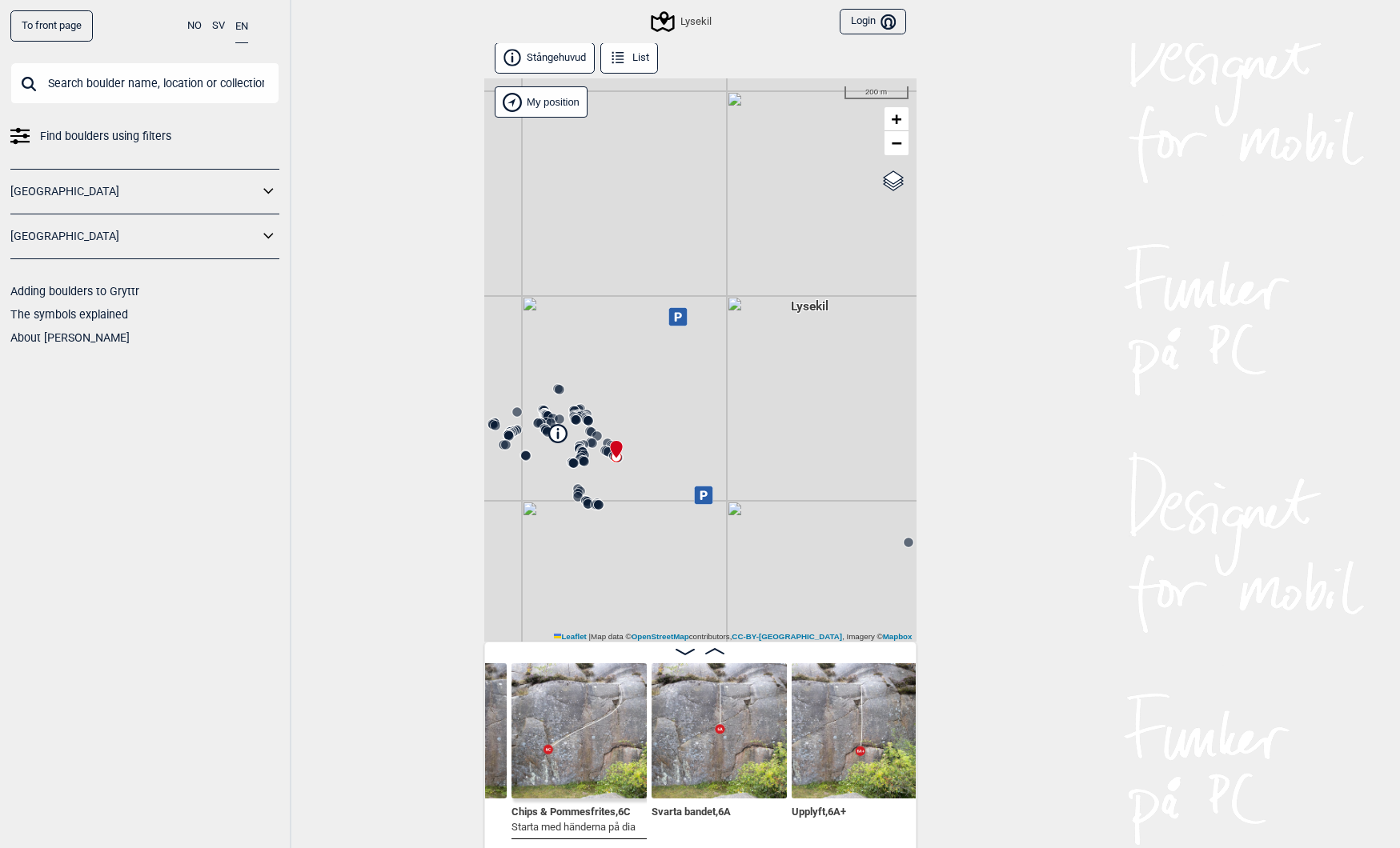
scroll to position [0, 533]
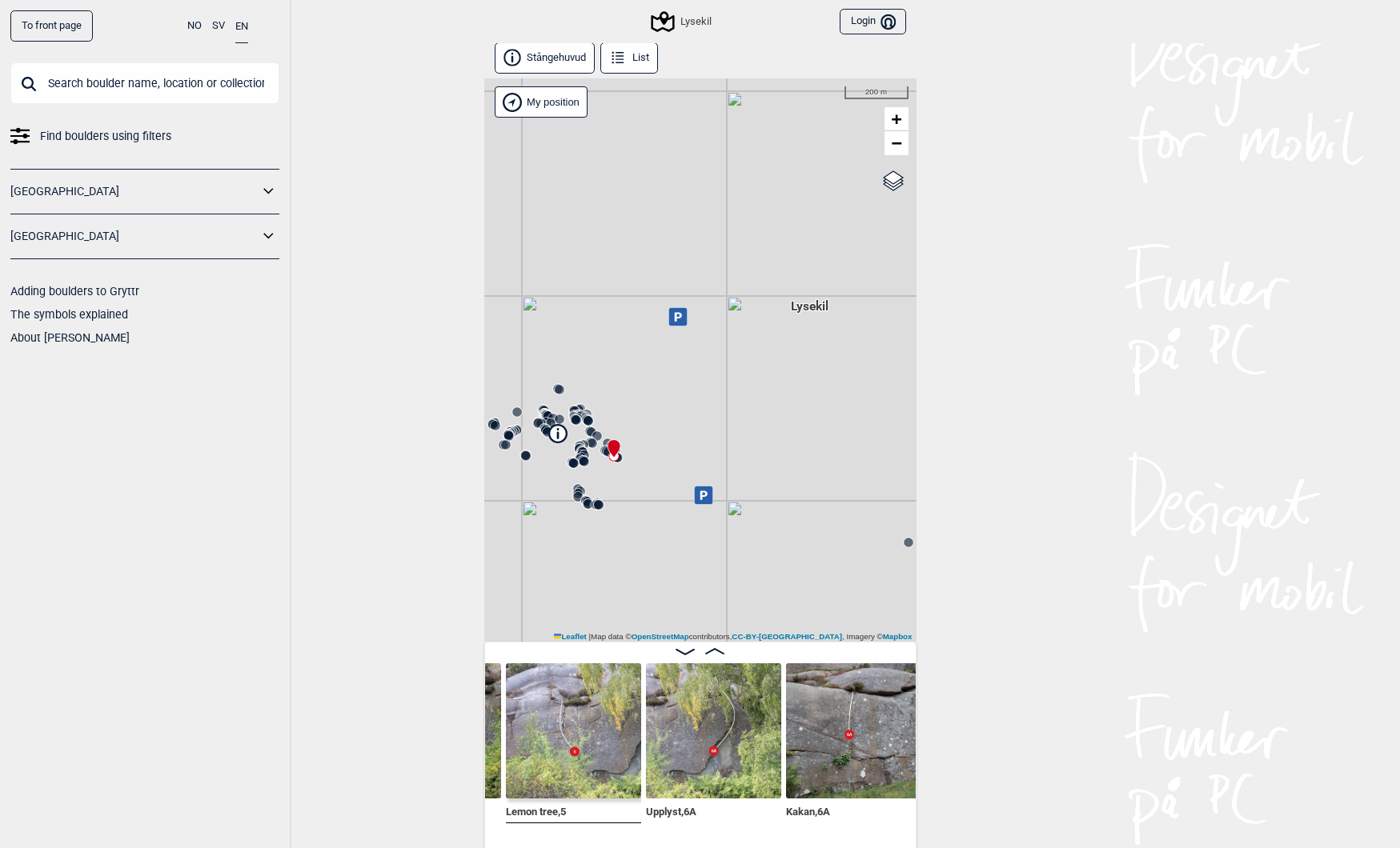
scroll to position [0, 958]
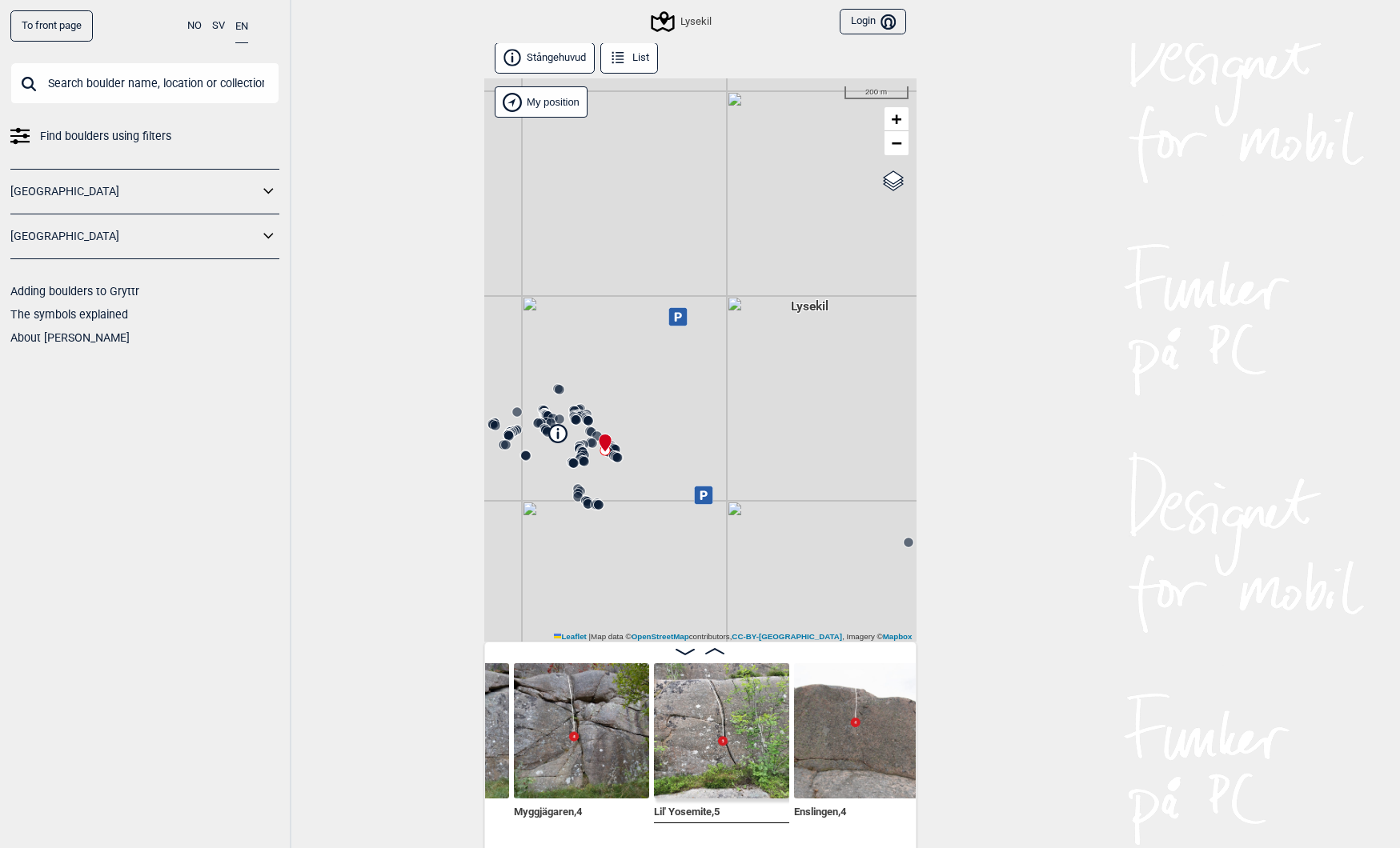
scroll to position [0, 1389]
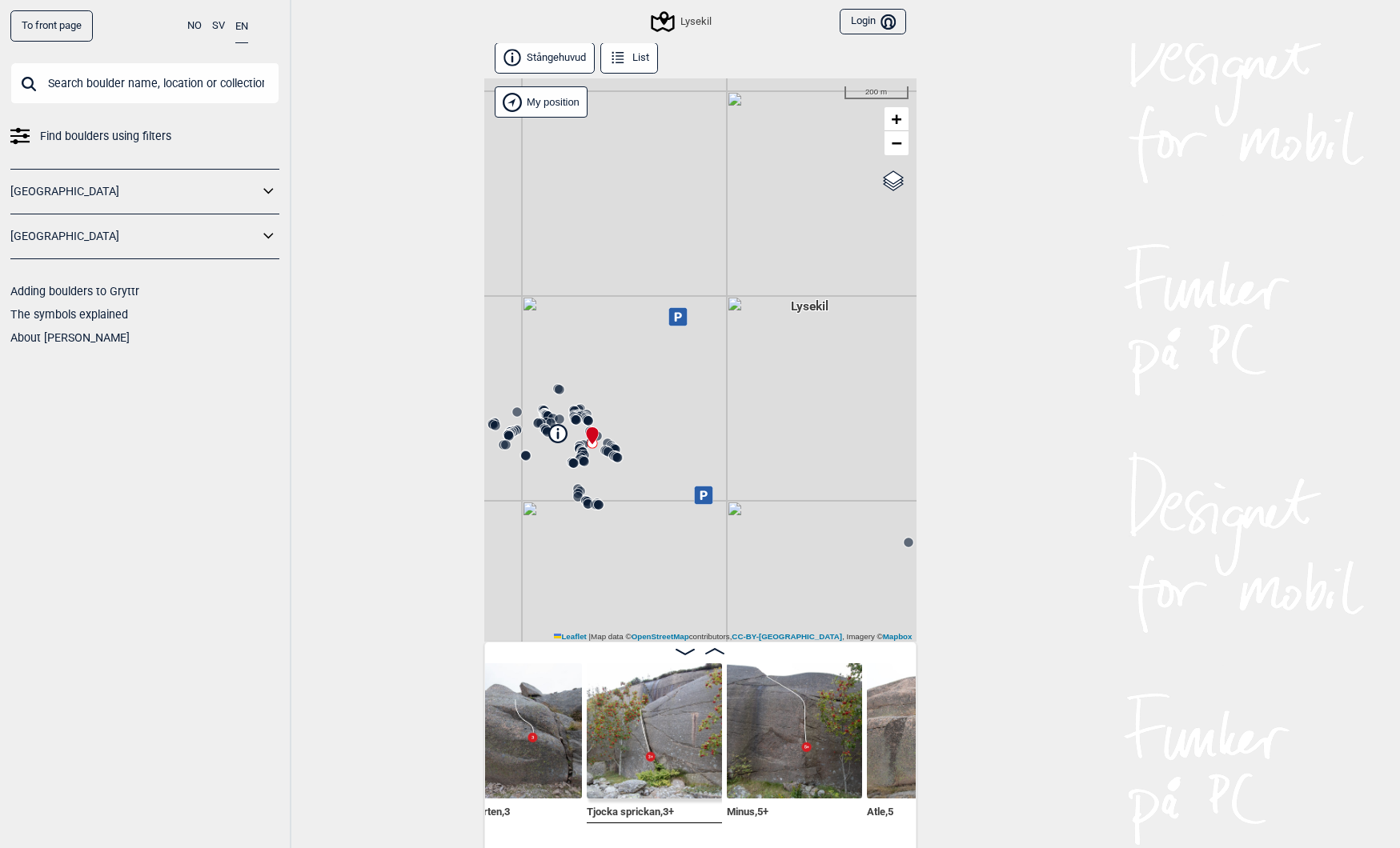
scroll to position [0, 2420]
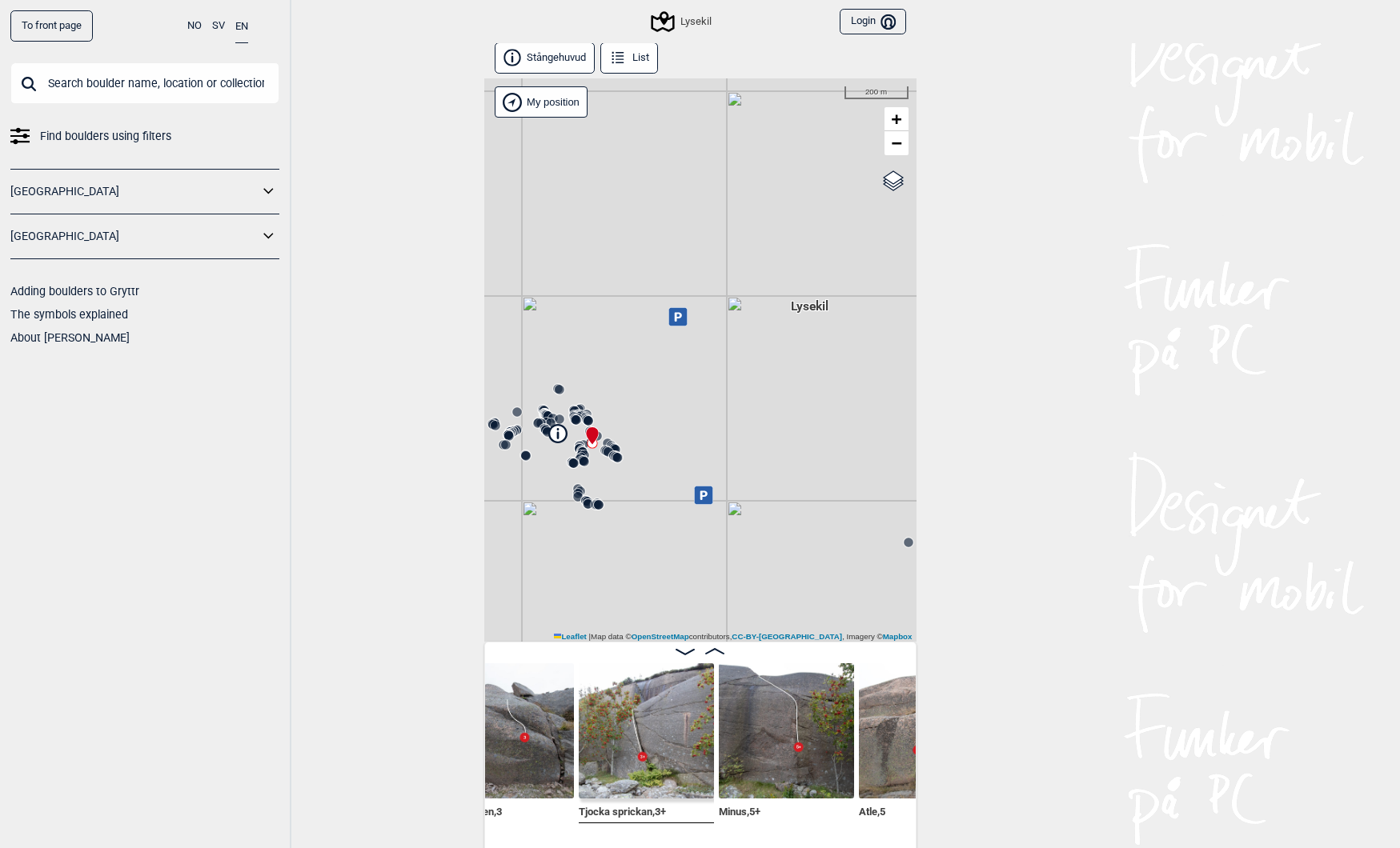
click at [770, 721] on img at bounding box center [786, 730] width 135 height 135
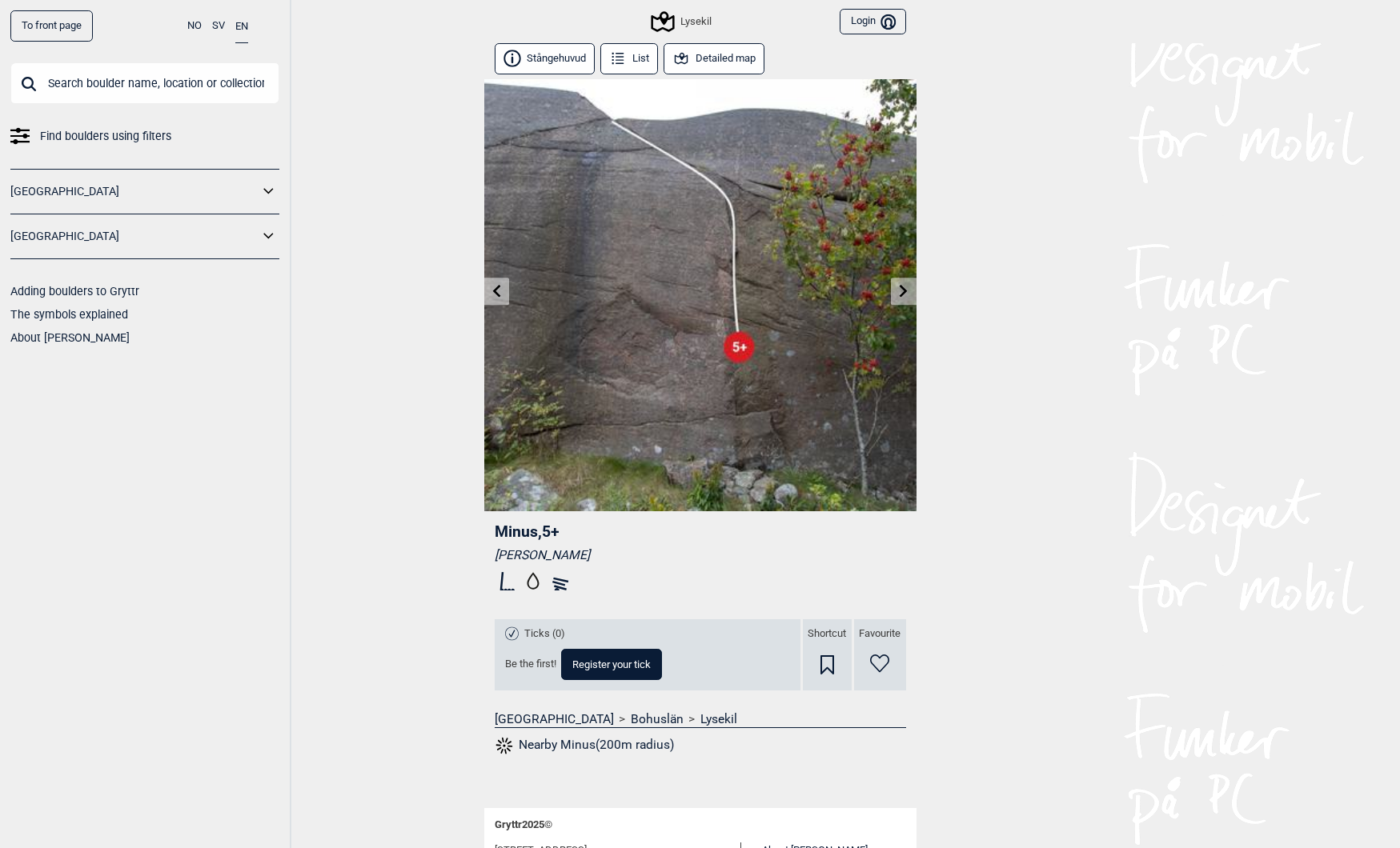
click at [716, 55] on button "Detailed map" at bounding box center [713, 59] width 101 height 31
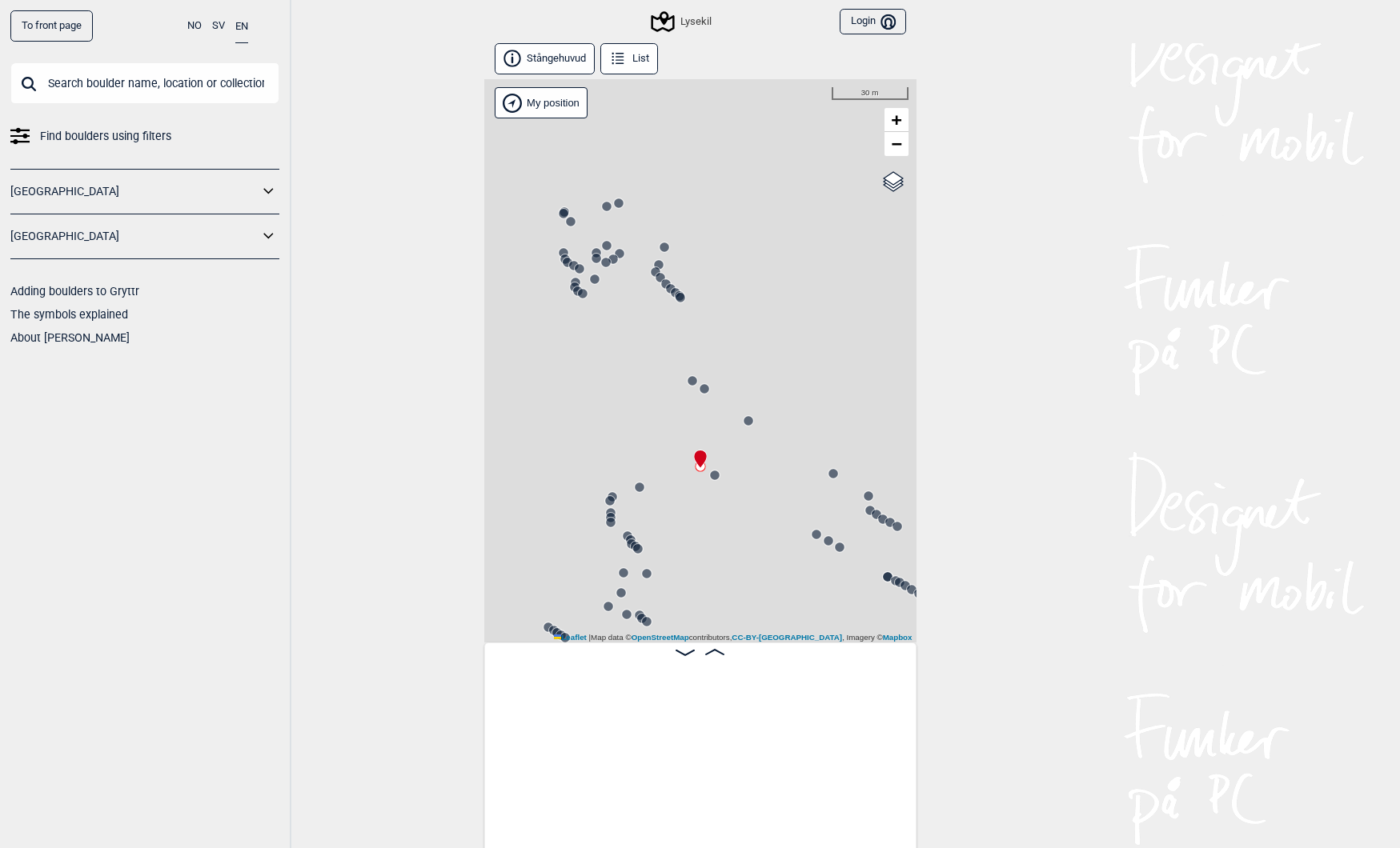
scroll to position [0, 2435]
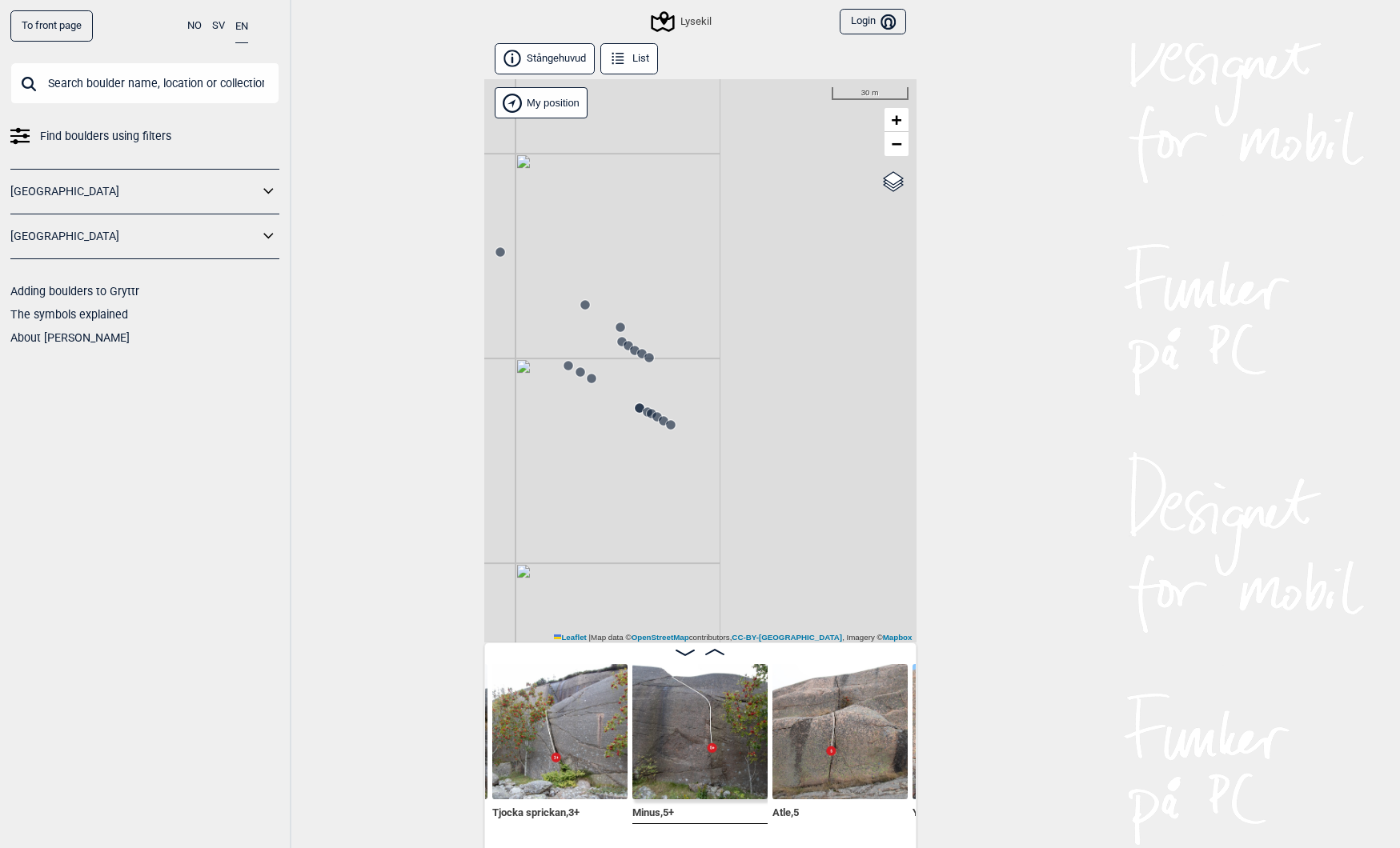
drag, startPoint x: 686, startPoint y: 552, endPoint x: 438, endPoint y: 383, distance: 300.1
click at [438, 383] on div "To front page NO SV EN Find boulders using filters [GEOGRAPHIC_DATA] [GEOGRAPHI…" at bounding box center [700, 424] width 1400 height 848
click at [590, 377] on circle at bounding box center [590, 378] width 10 height 10
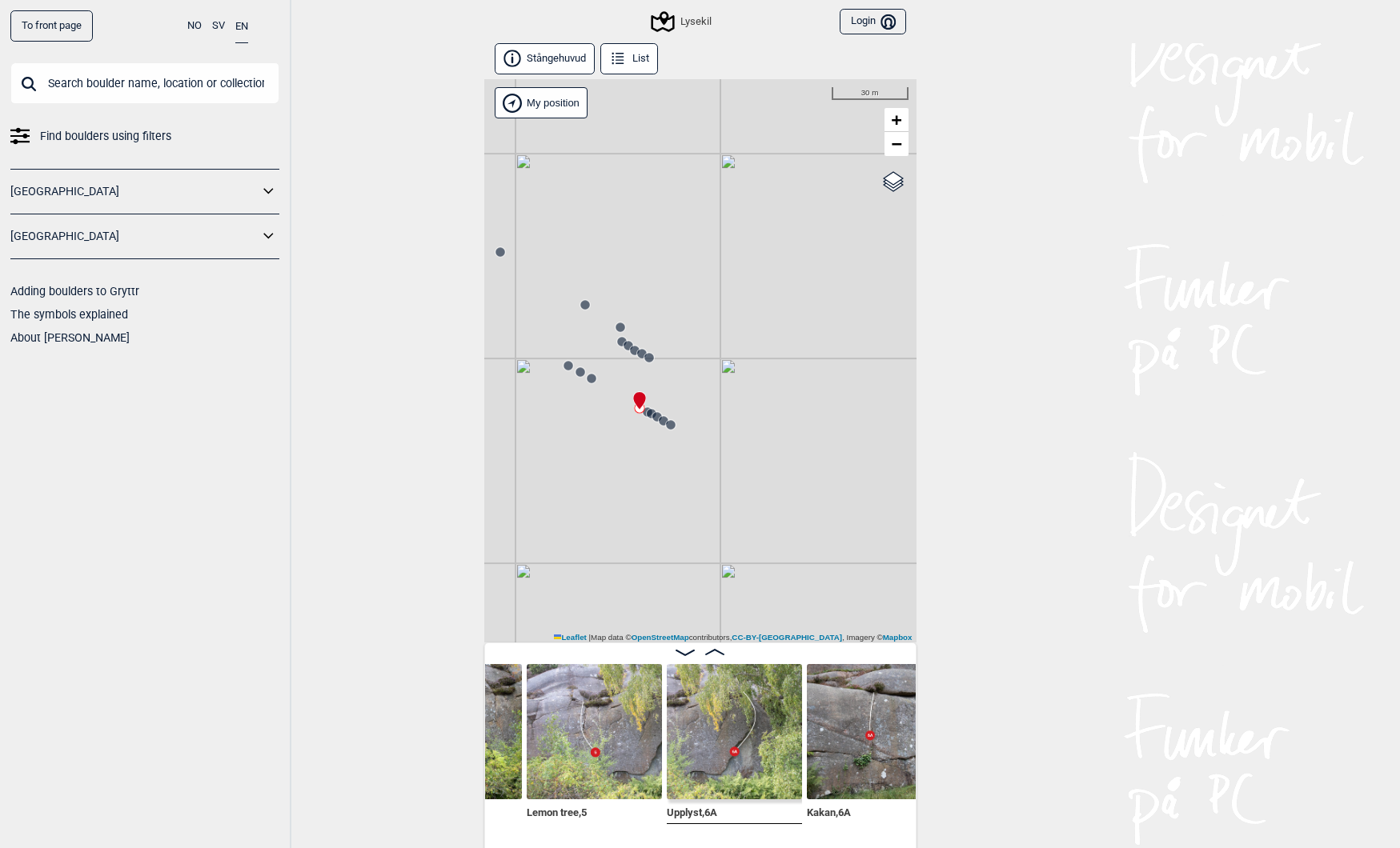
scroll to position [0, 900]
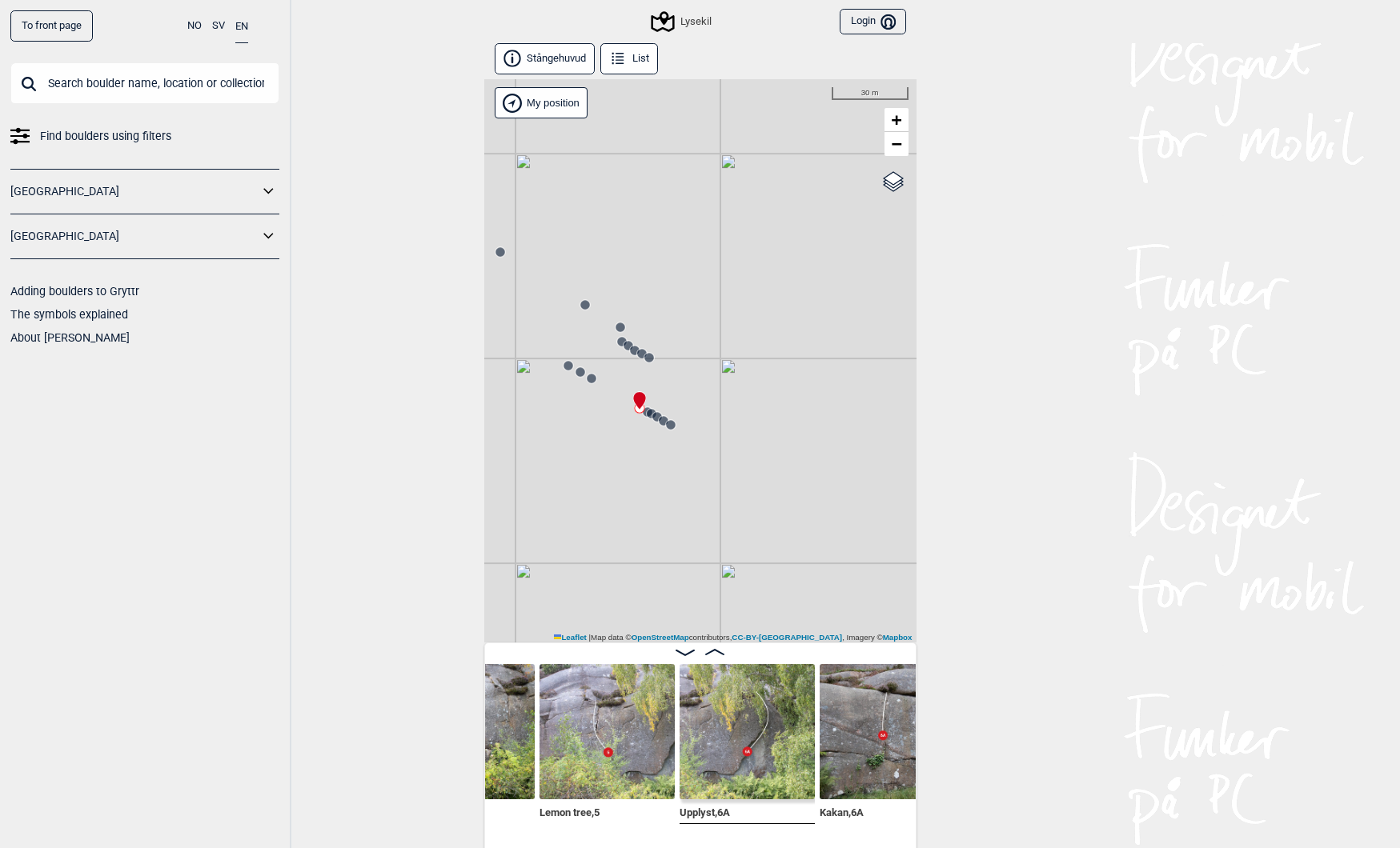
click at [843, 725] on img at bounding box center [887, 731] width 135 height 135
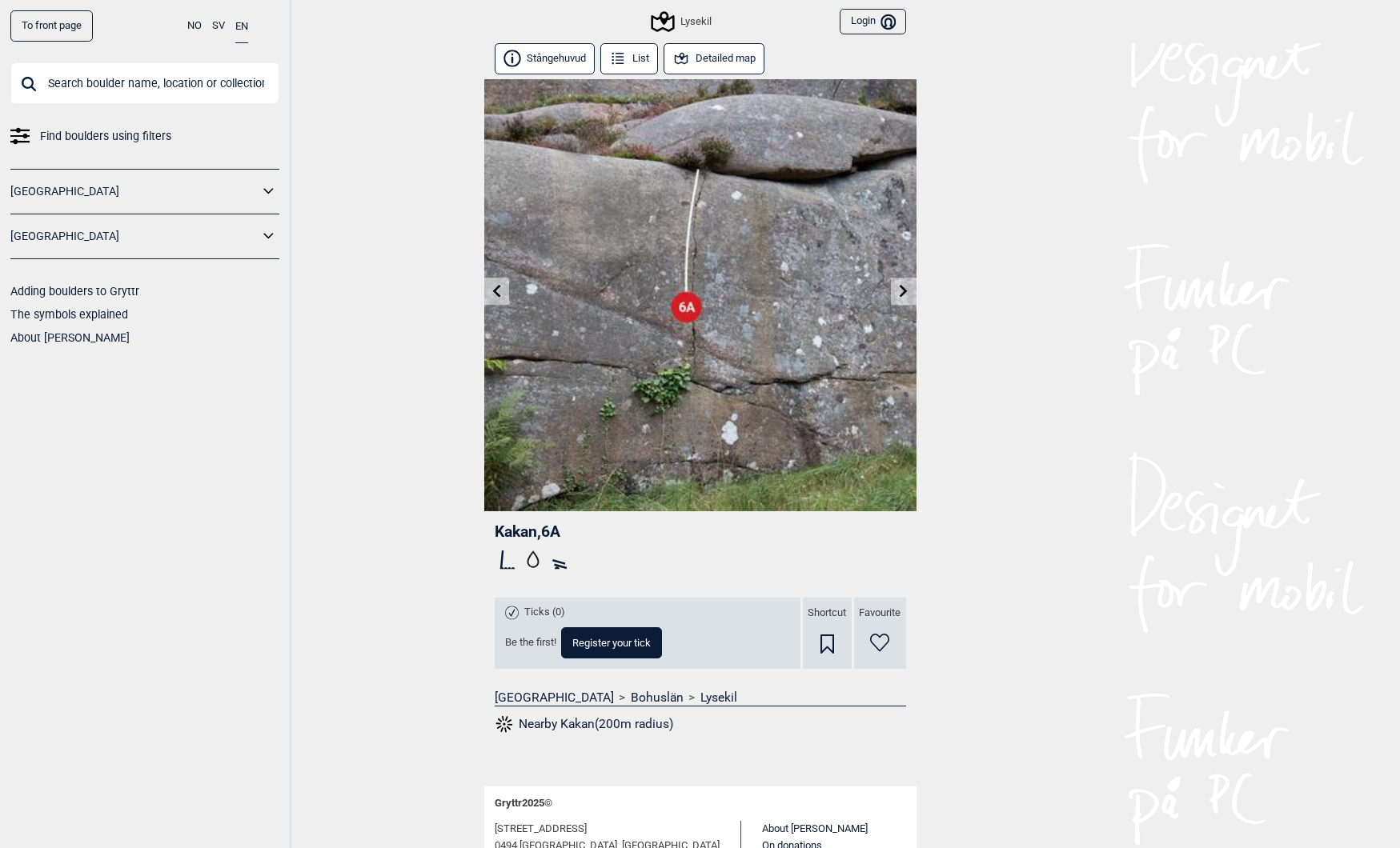
click at [40, 24] on link "To front page" at bounding box center [51, 26] width 82 height 31
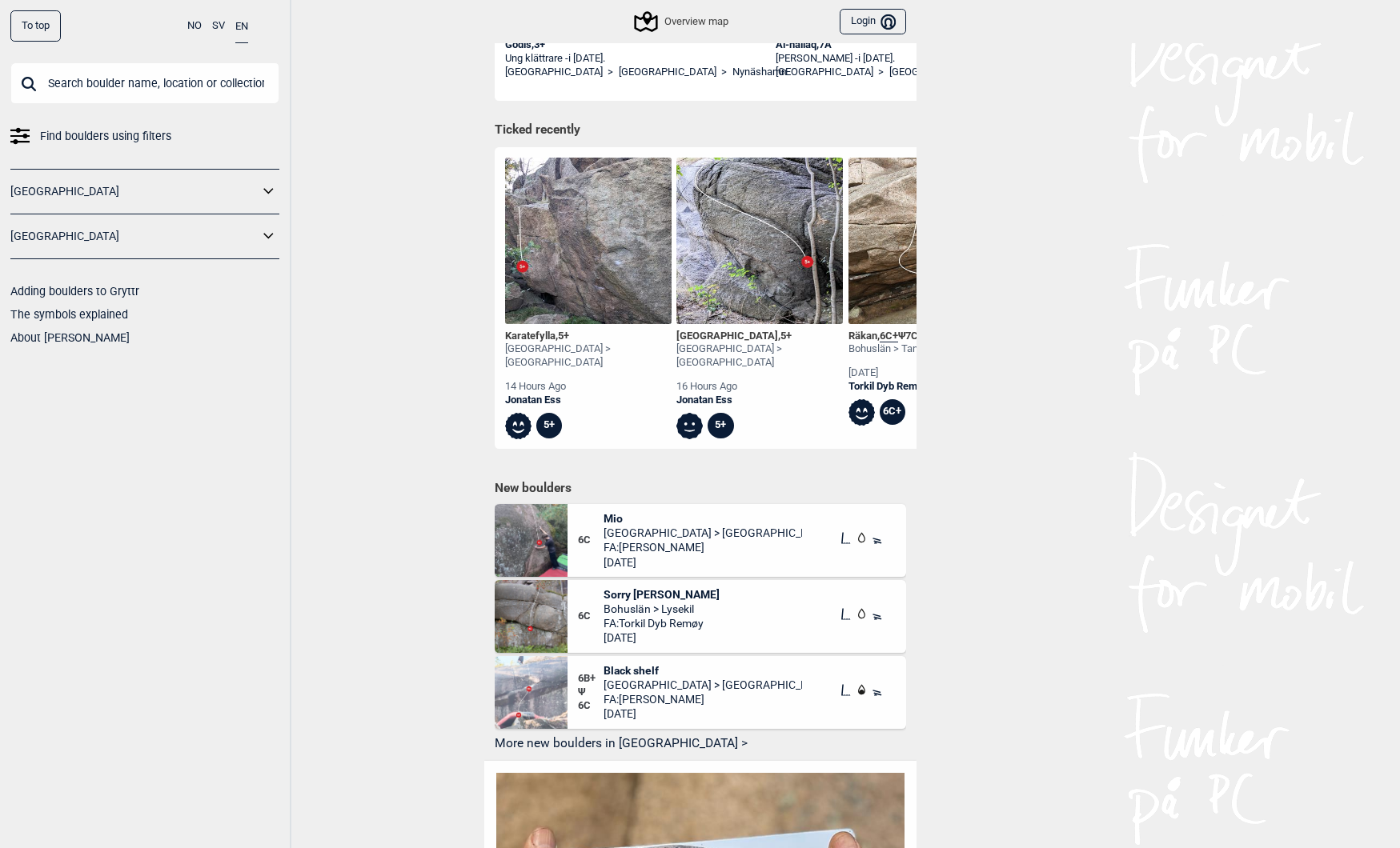
scroll to position [502, 0]
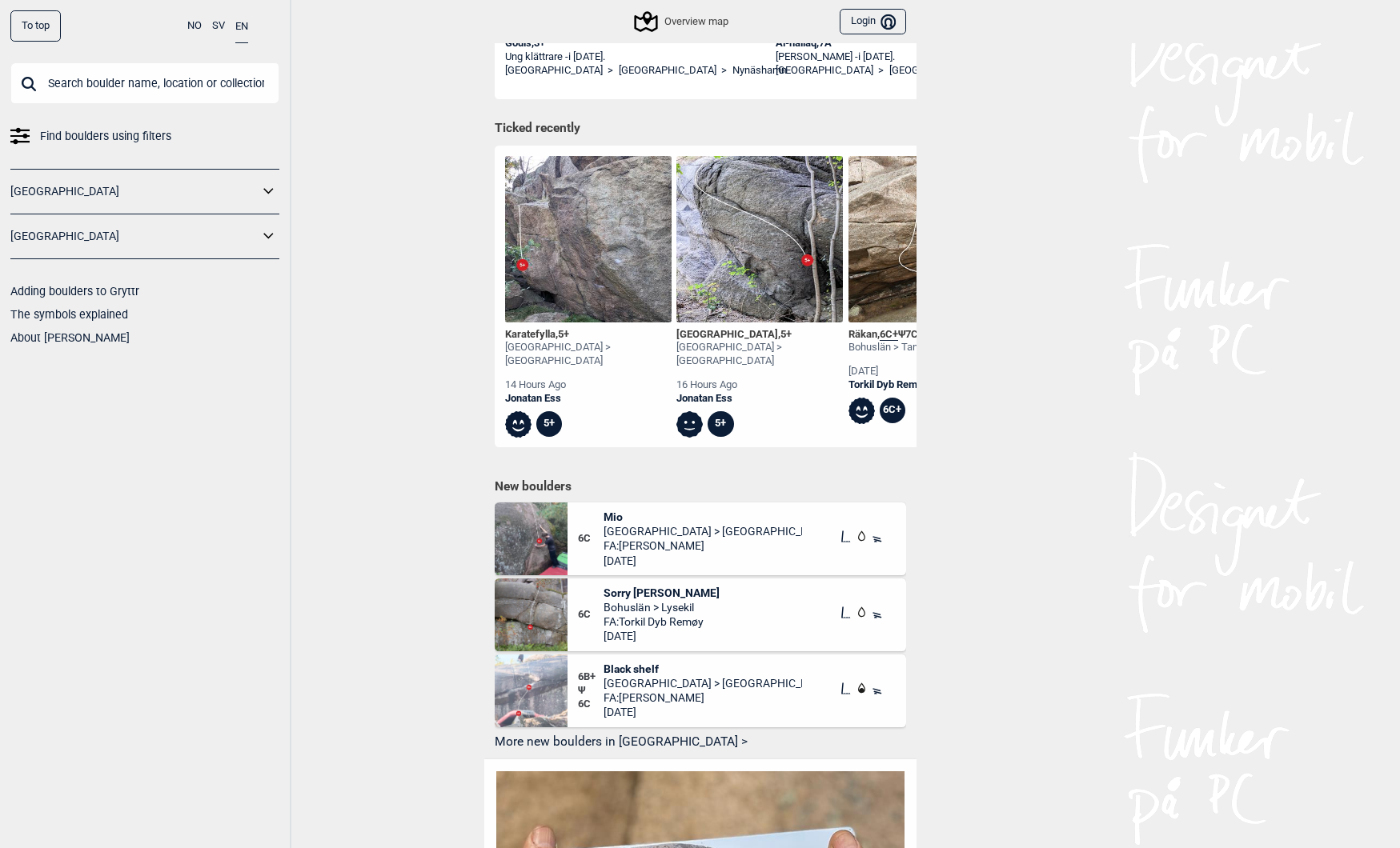
click at [617, 586] on span "Sorry [PERSON_NAME]" at bounding box center [661, 593] width 116 height 15
